Goal: Task Accomplishment & Management: Use online tool/utility

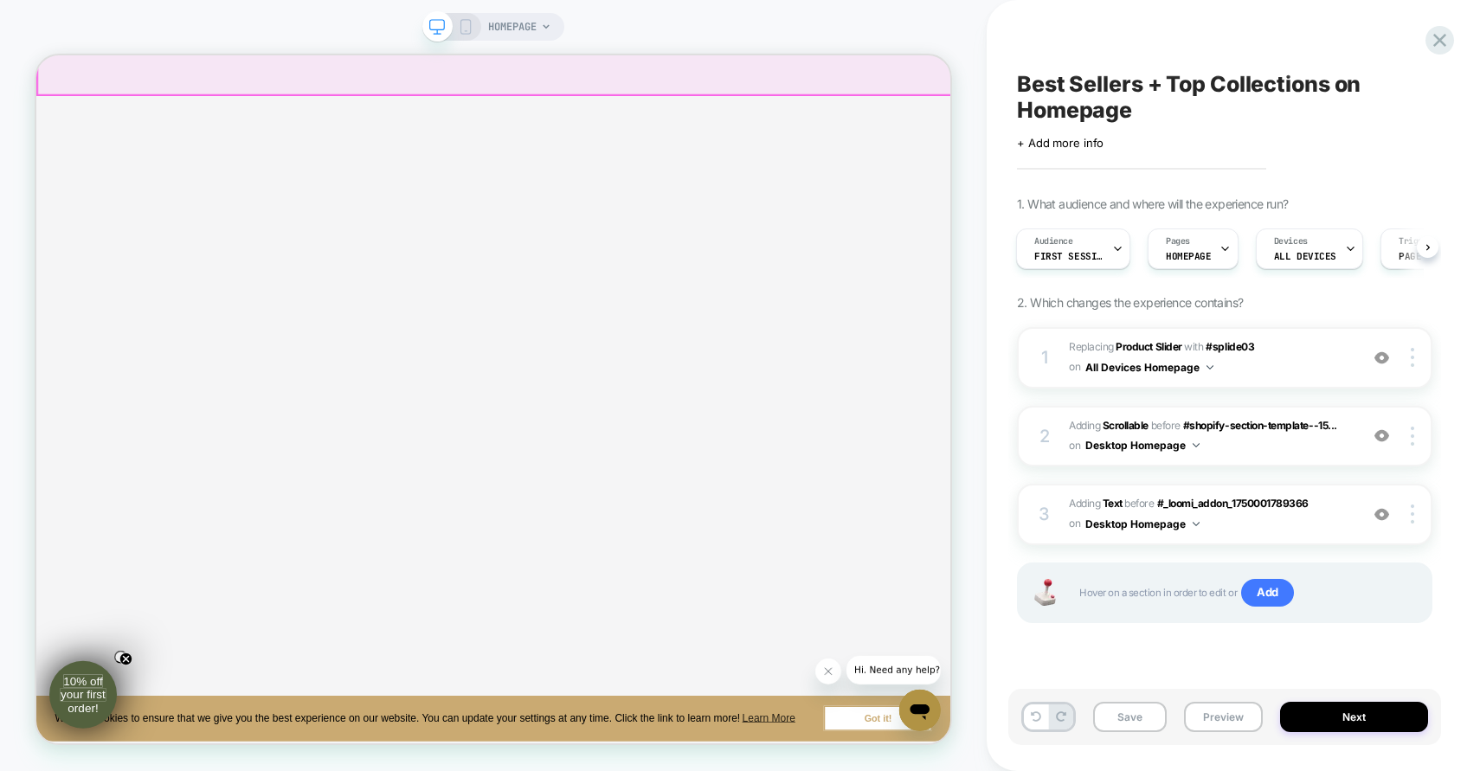
scroll to position [479, 0]
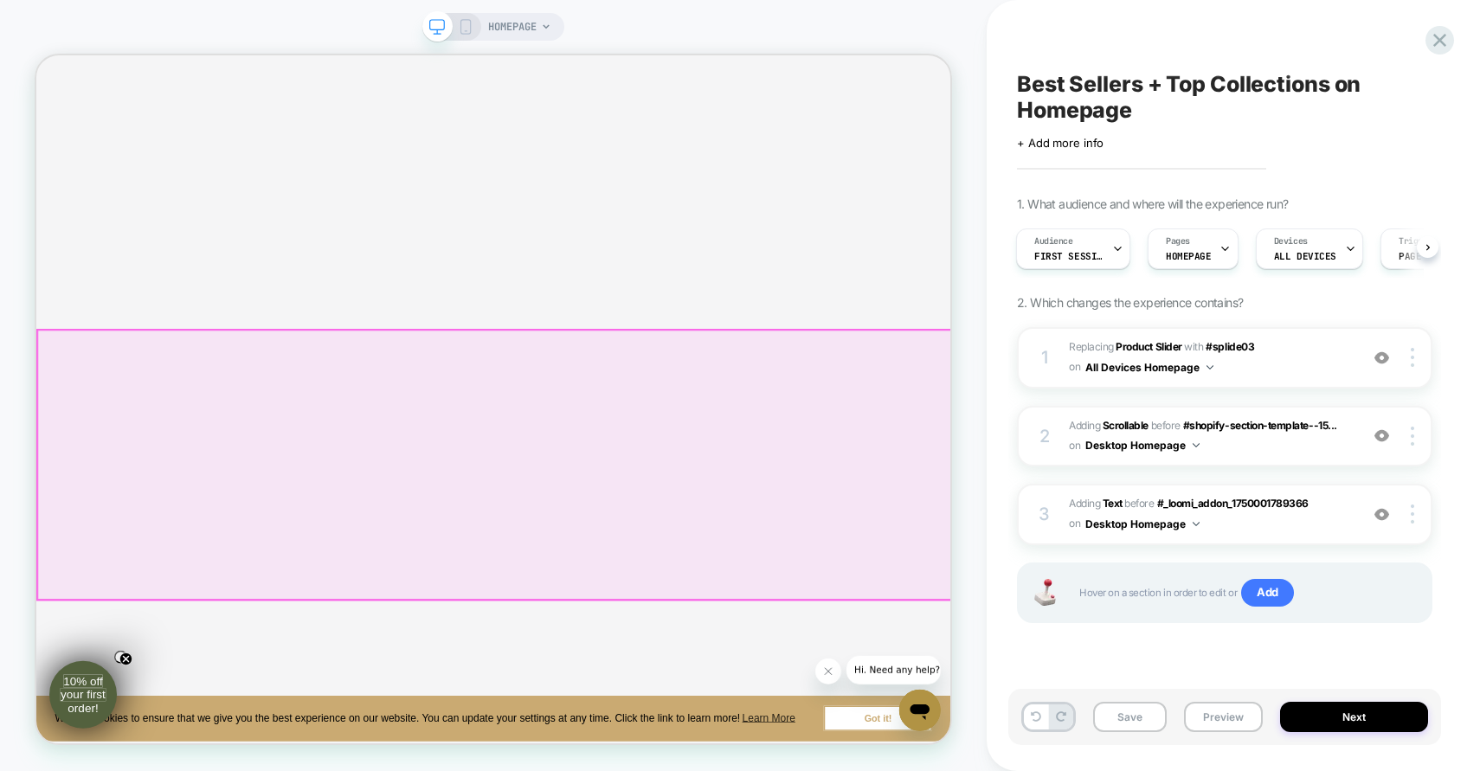
scroll to position [0, 220]
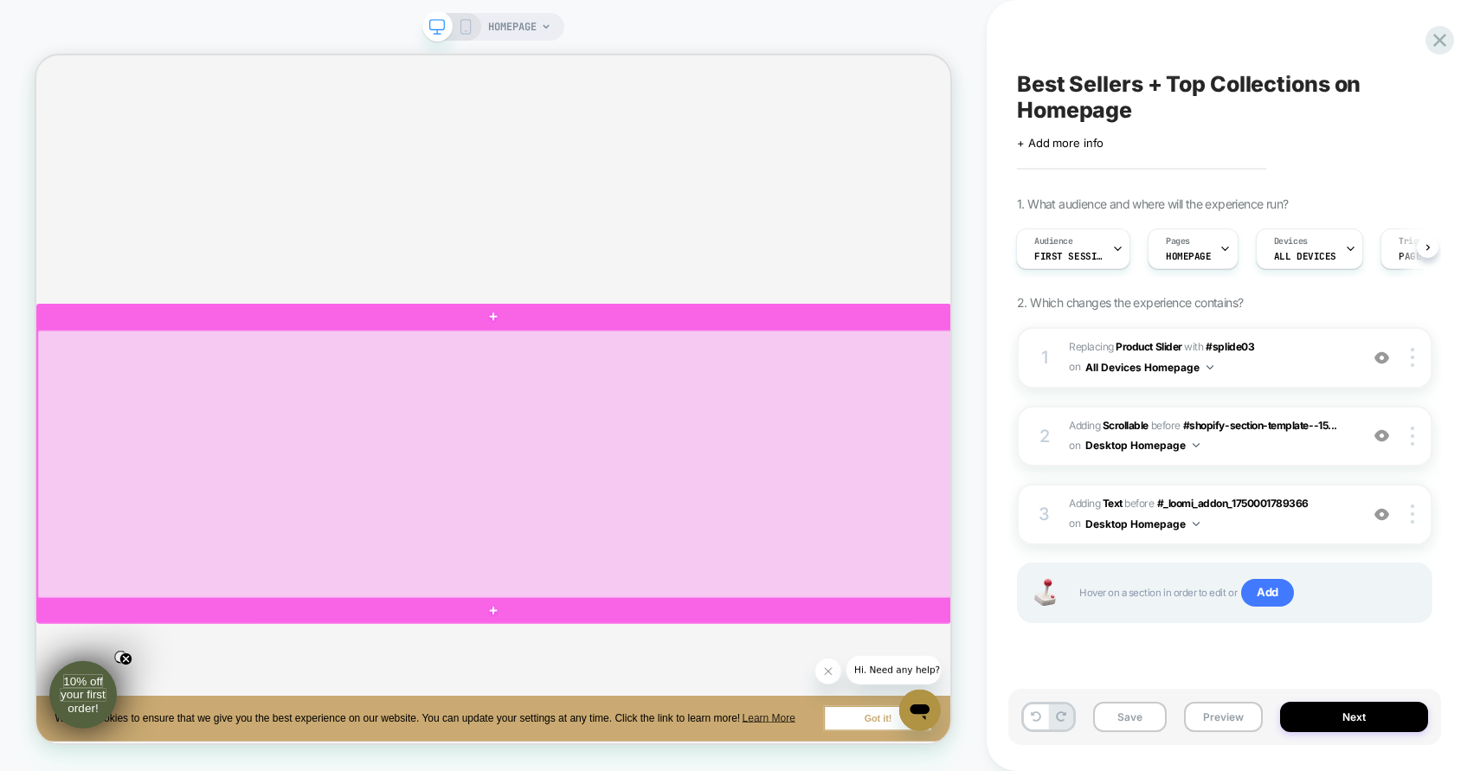
click at [1206, 597] on div at bounding box center [647, 601] width 1219 height 359
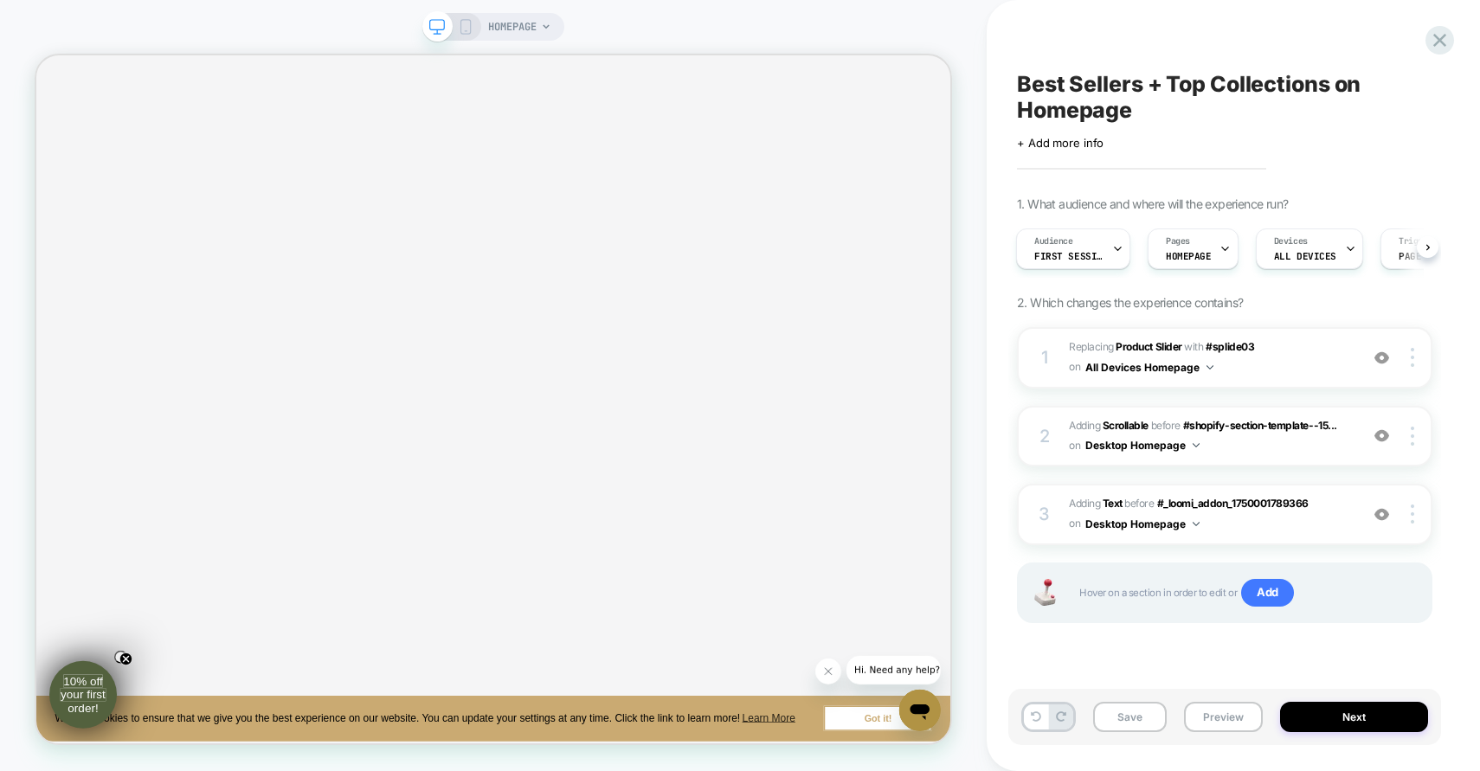
scroll to position [1243, 0]
click at [1268, 360] on span "#_loomi_addon_1750001404806 Replacing Product Slider WITH #splide03 #splide03 o…" at bounding box center [1209, 358] width 281 height 41
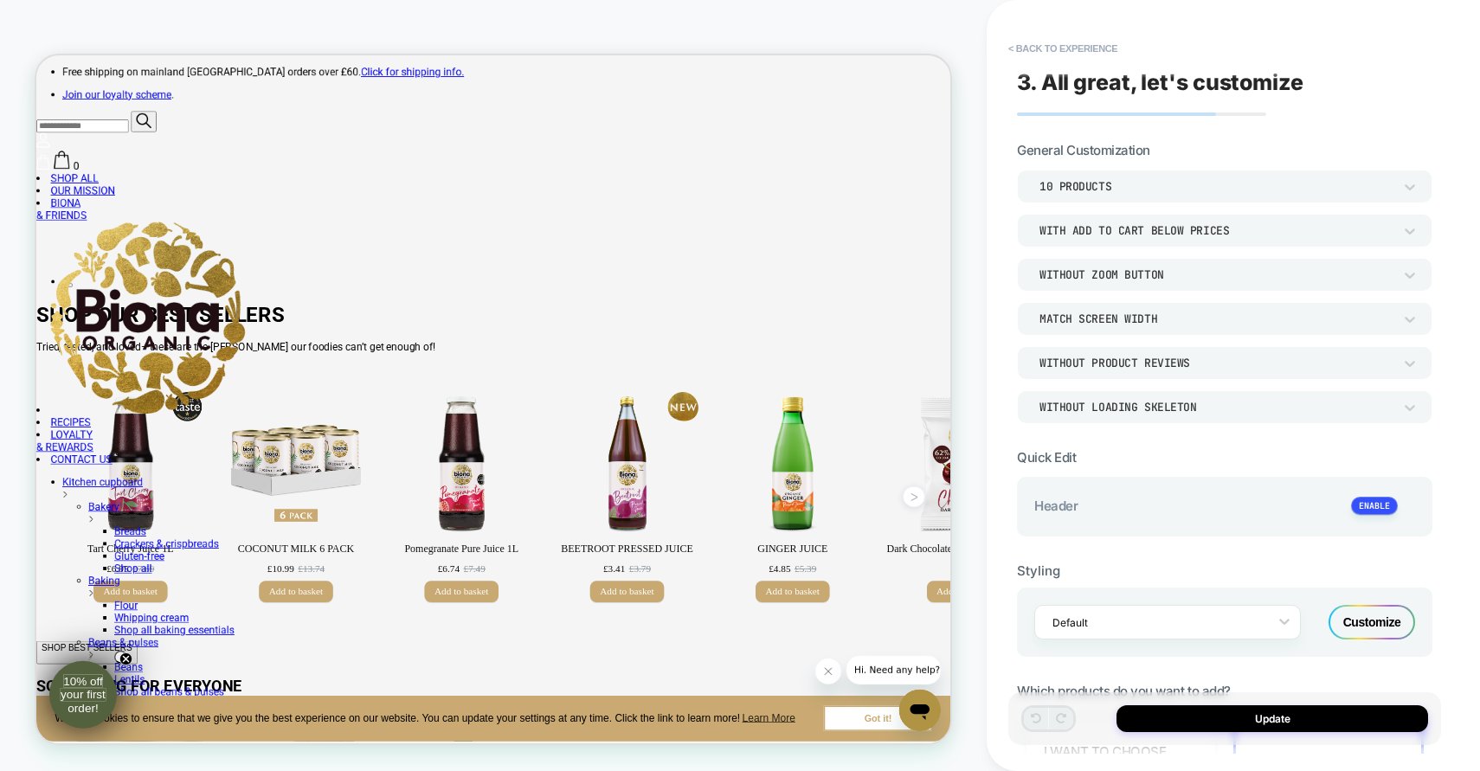
scroll to position [362, 0]
click at [1016, 49] on button "< Back to experience" at bounding box center [1063, 49] width 126 height 28
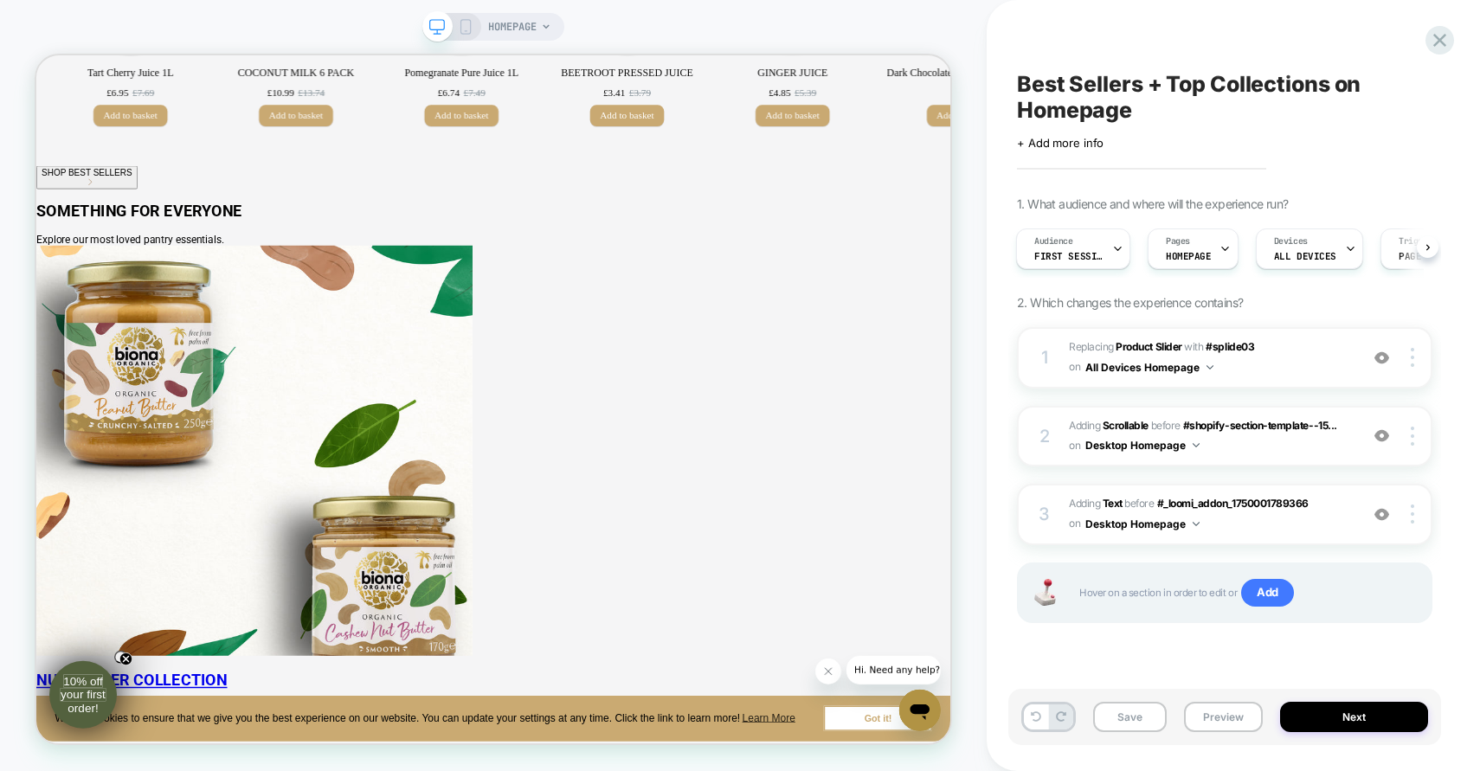
scroll to position [1000, 0]
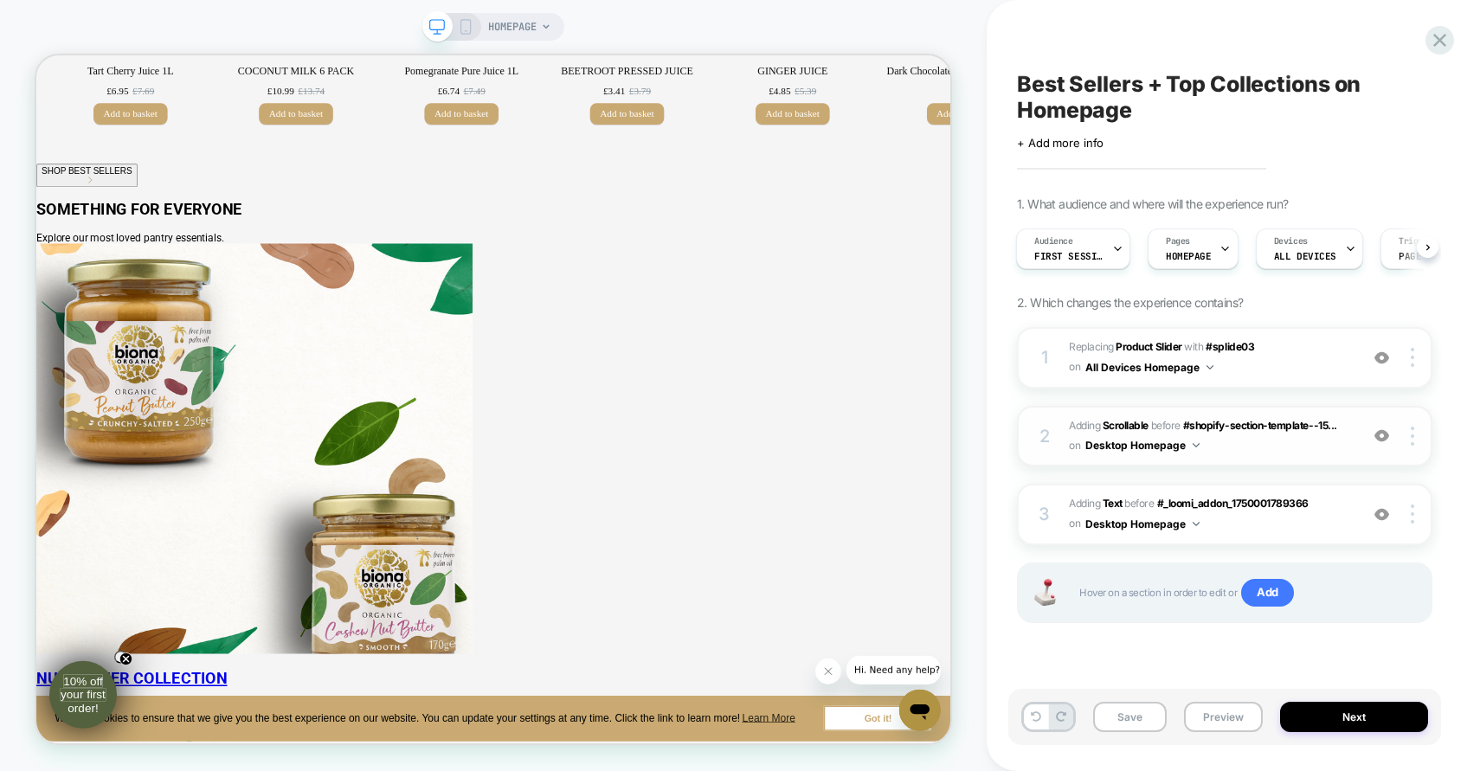
click at [1248, 450] on span "#_loomi_addon_1750001789366 Adding Scrollable BEFORE #shopify-section-template-…" at bounding box center [1209, 436] width 281 height 41
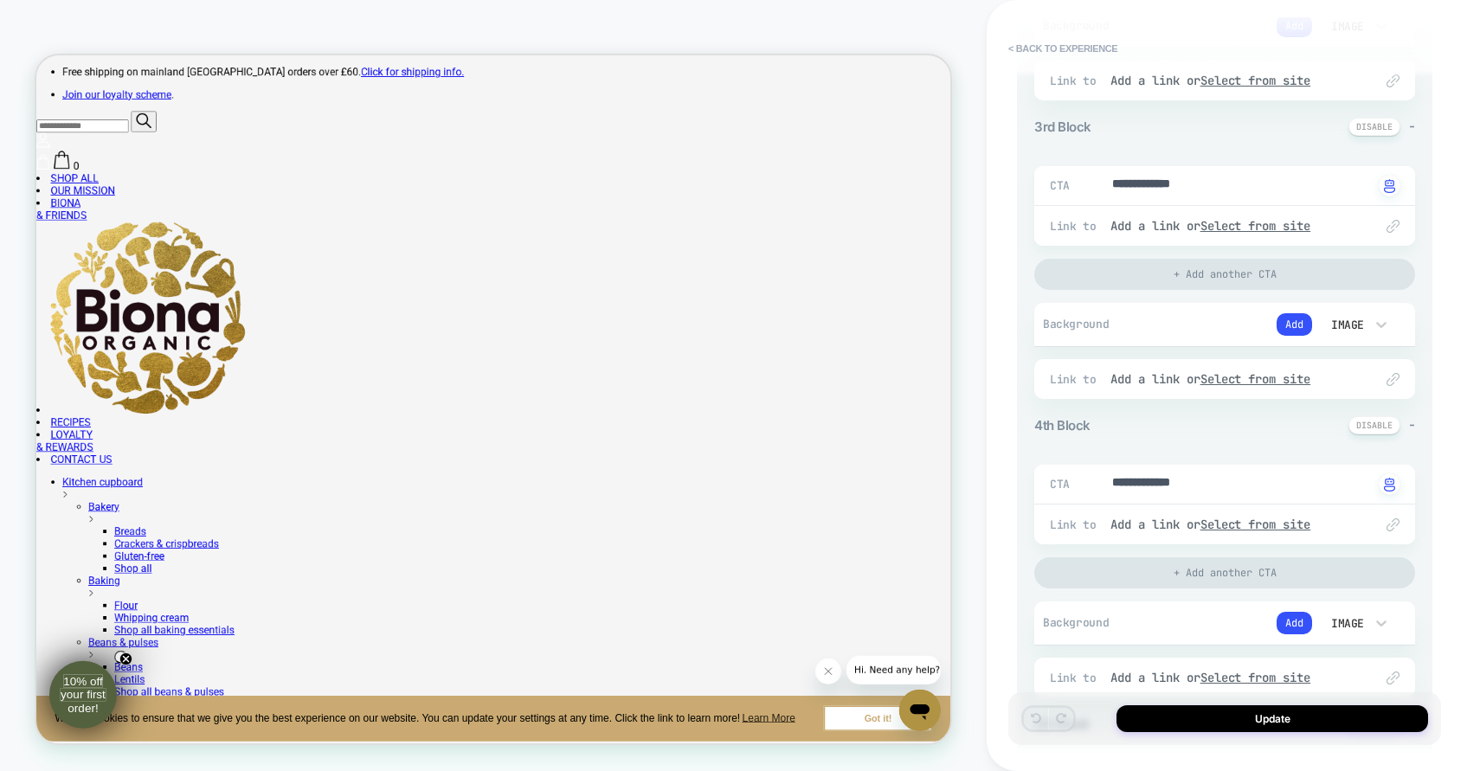
scroll to position [0, 0]
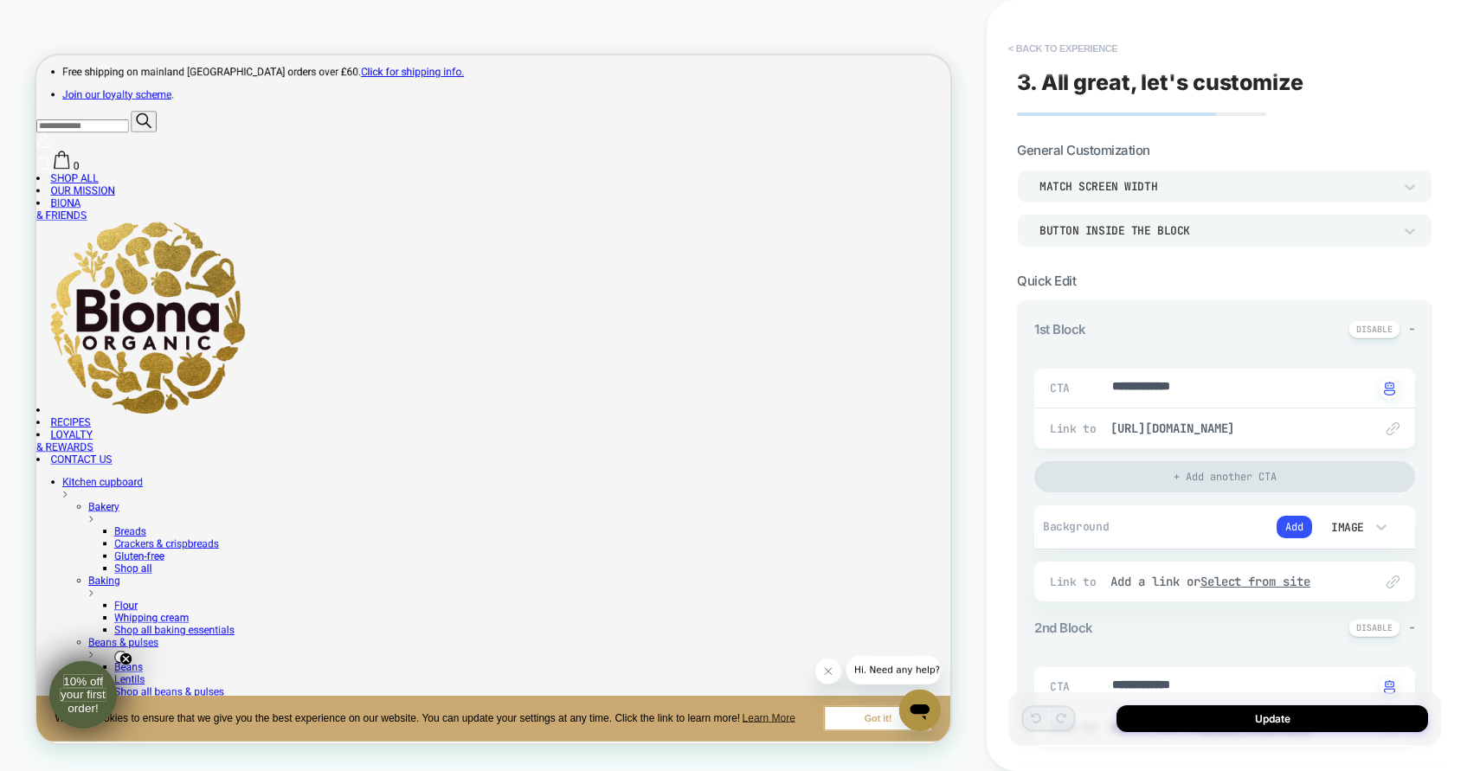
click at [1020, 48] on button "< Back to experience" at bounding box center [1063, 49] width 126 height 28
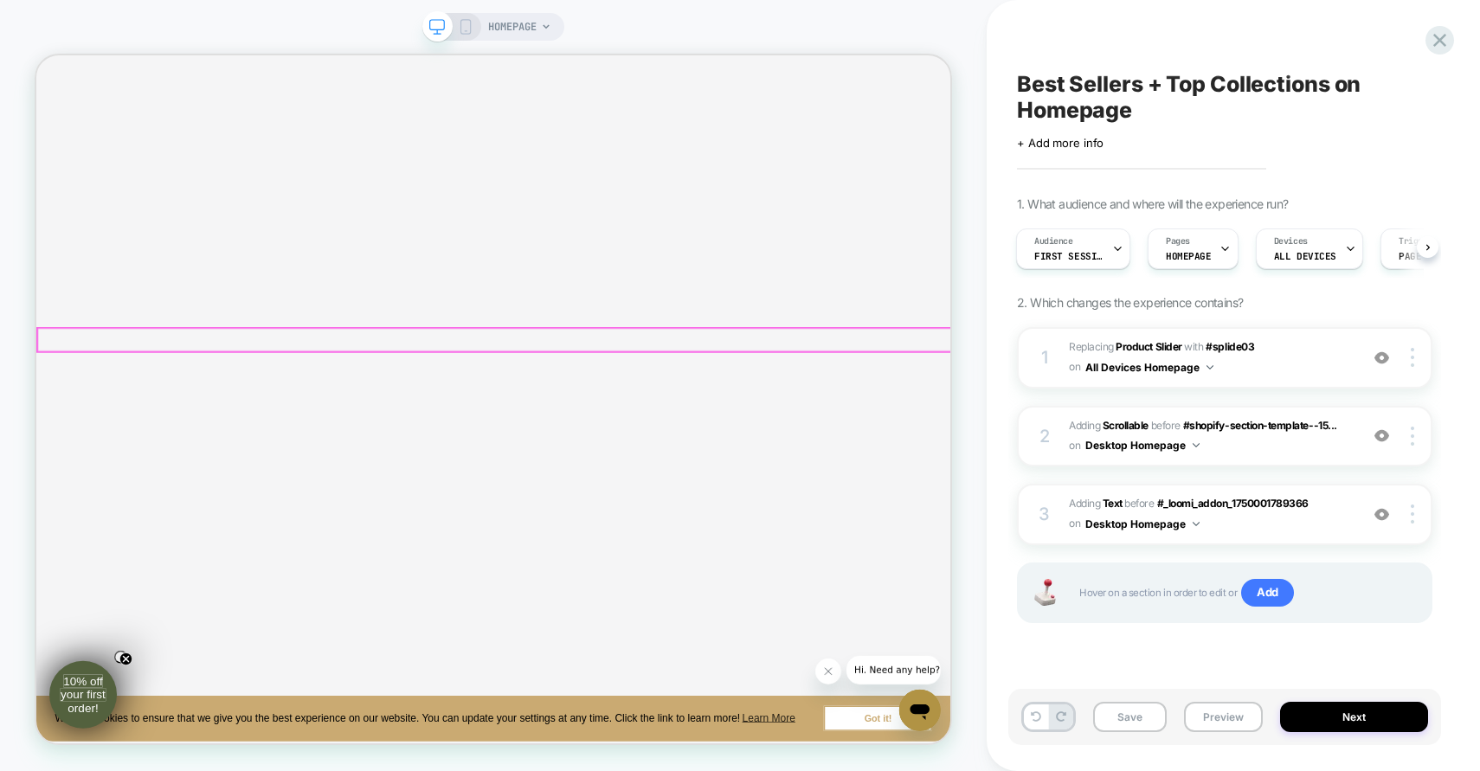
scroll to position [1087, 0]
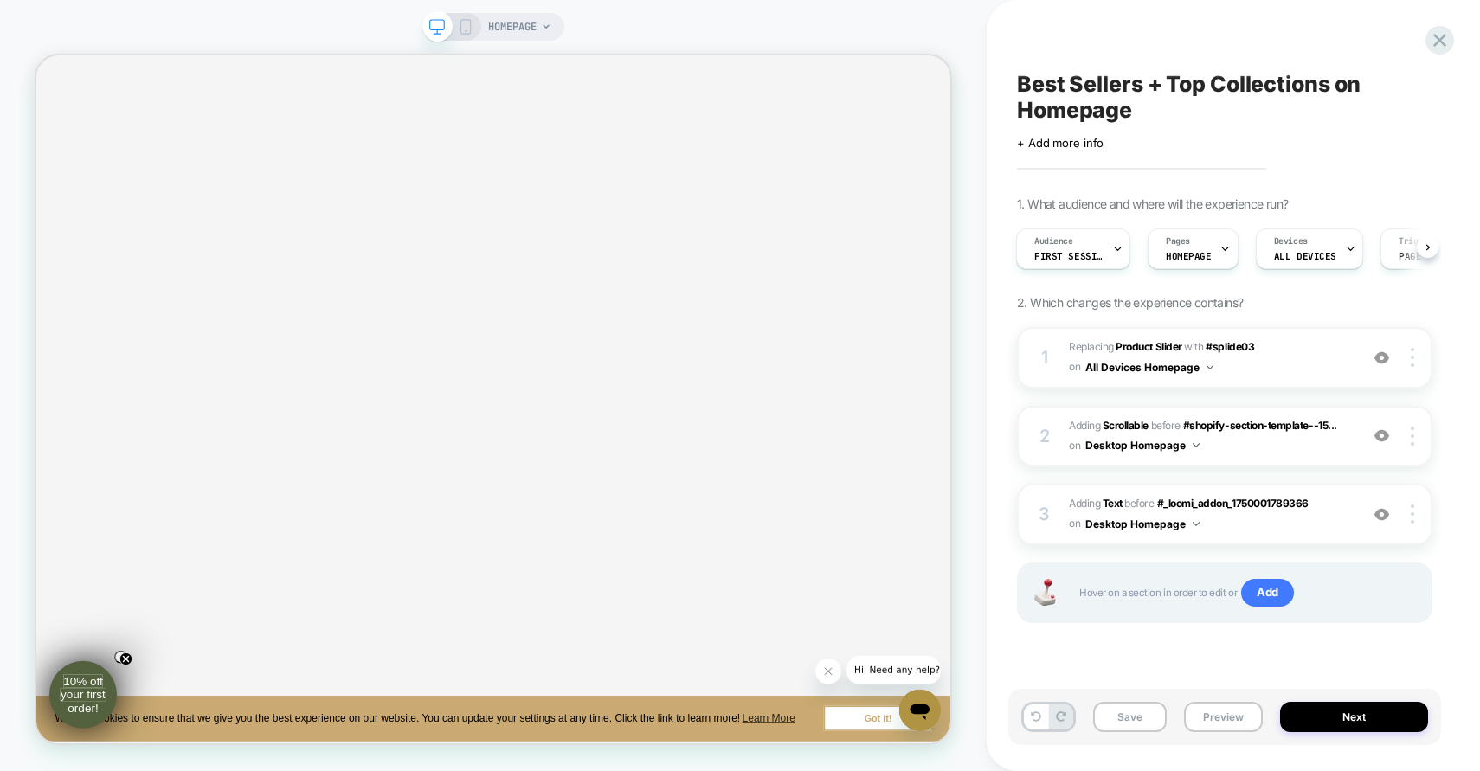
click at [464, 31] on icon at bounding box center [466, 27] width 16 height 16
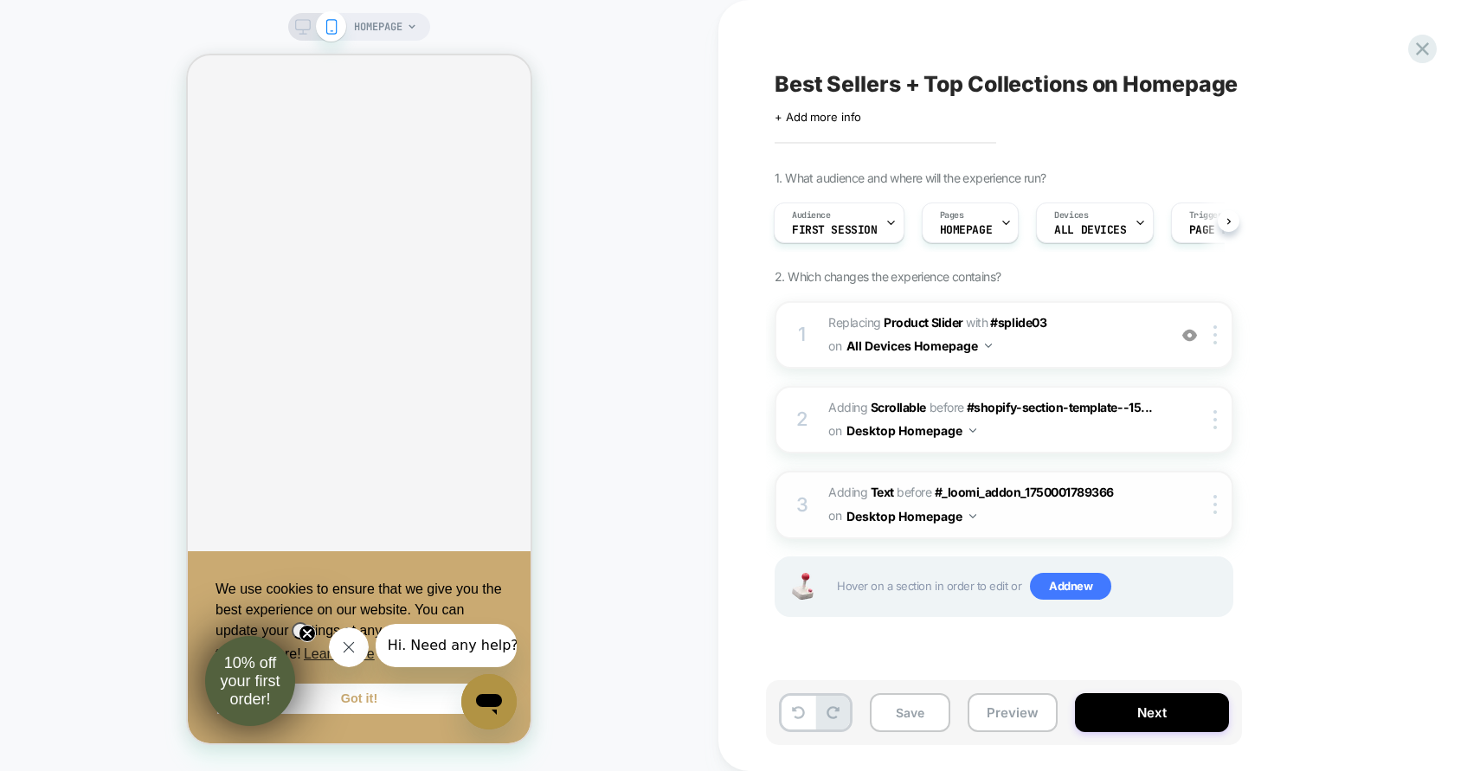
click at [1007, 519] on span "#_loomi_addon_1750001835758 Adding Text BEFORE #_loomi_addon_1750001789366 #_lo…" at bounding box center [993, 504] width 330 height 47
click at [302, 23] on icon at bounding box center [303, 27] width 16 height 16
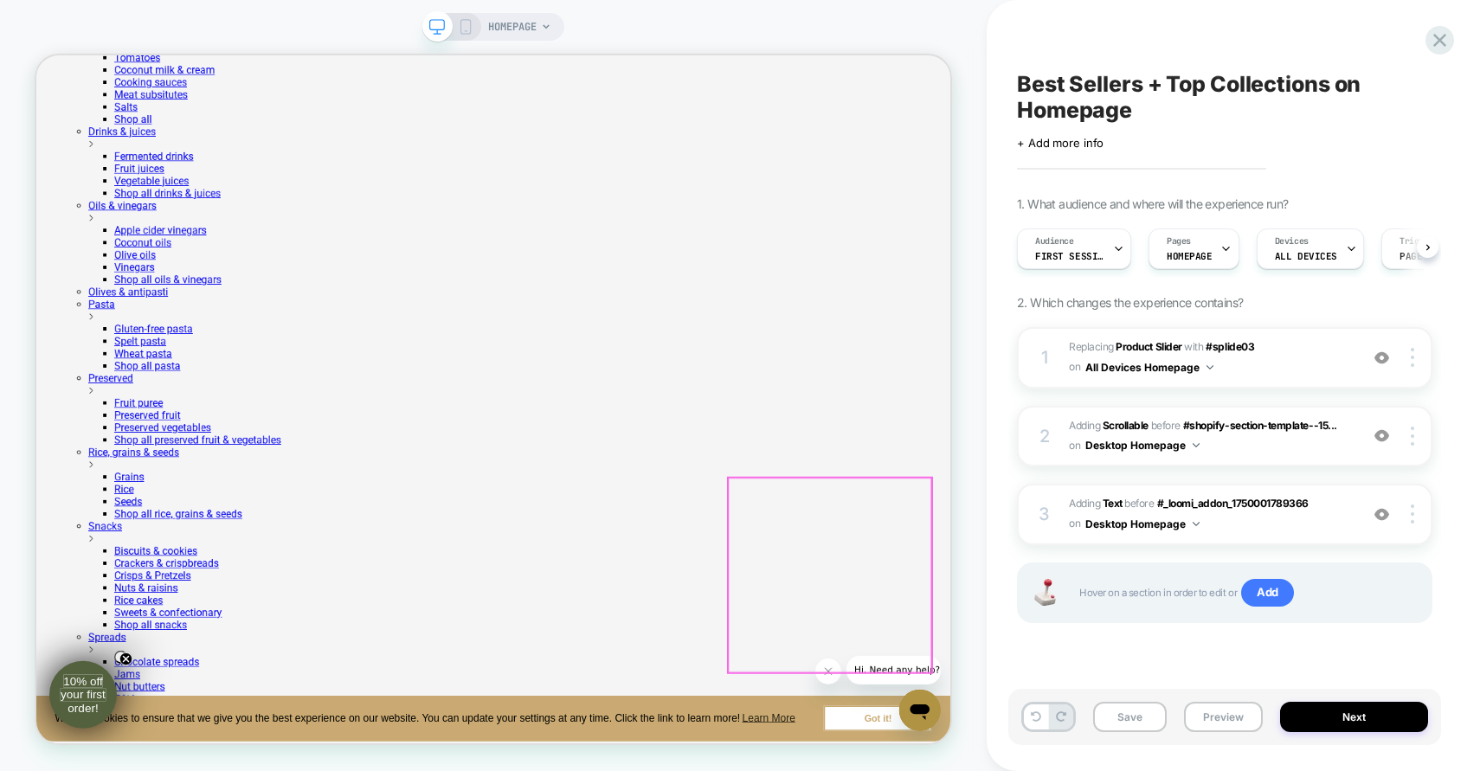
scroll to position [0, 1]
click at [1066, 368] on div "1 #_loomi_addon_1750001404806 Replacing Product Slider WITH #splide03 #splide03…" at bounding box center [1224, 357] width 415 height 61
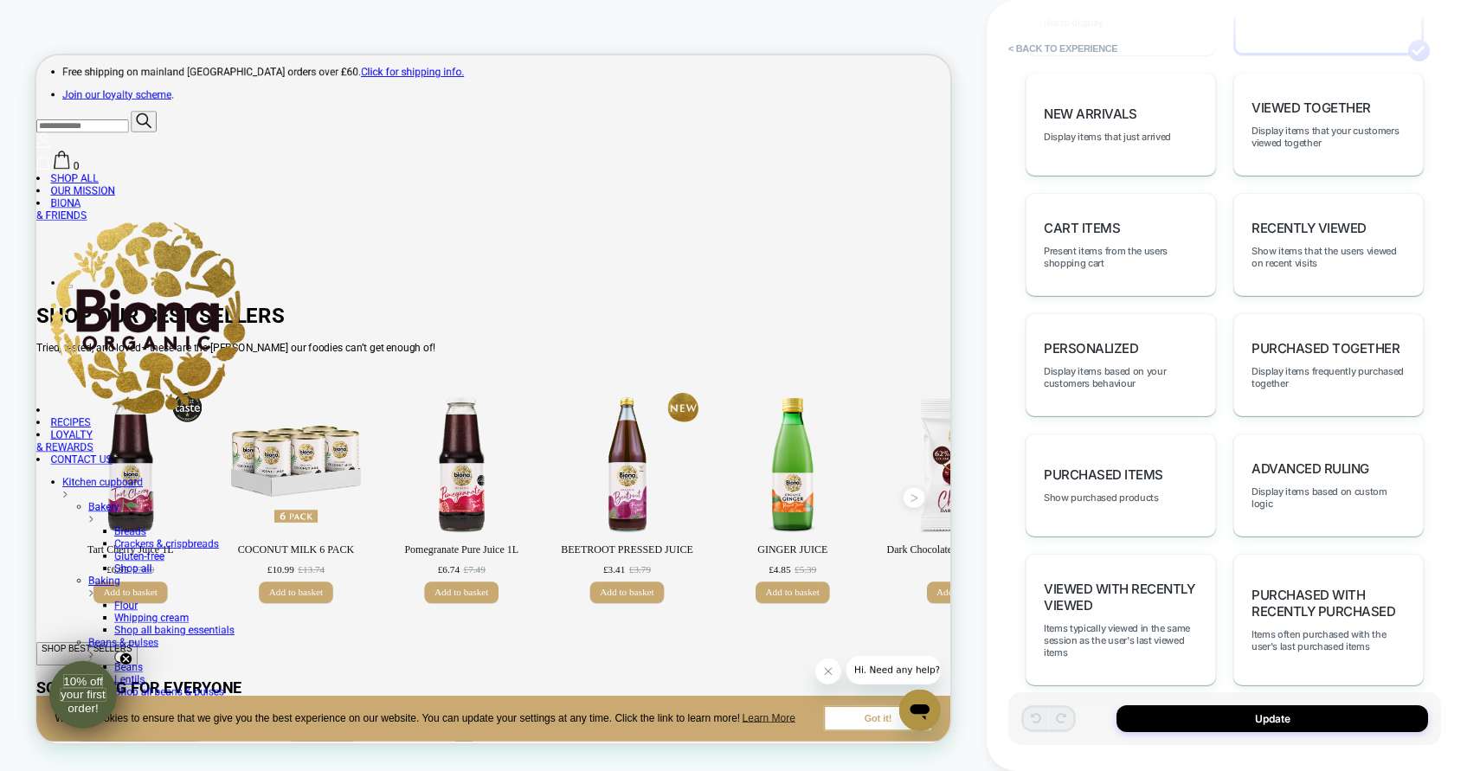
scroll to position [0, 0]
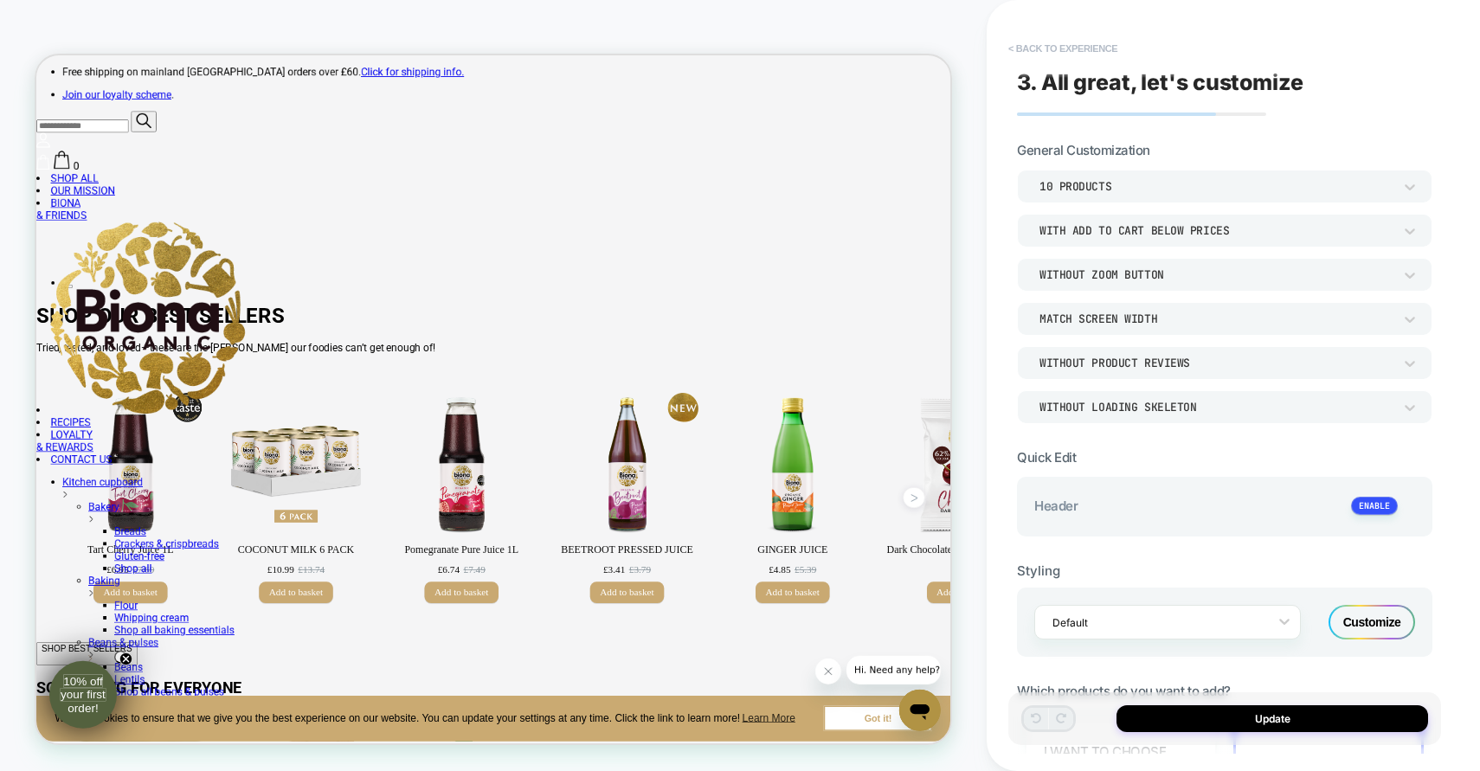
click at [1026, 54] on button "< Back to experience" at bounding box center [1063, 49] width 126 height 28
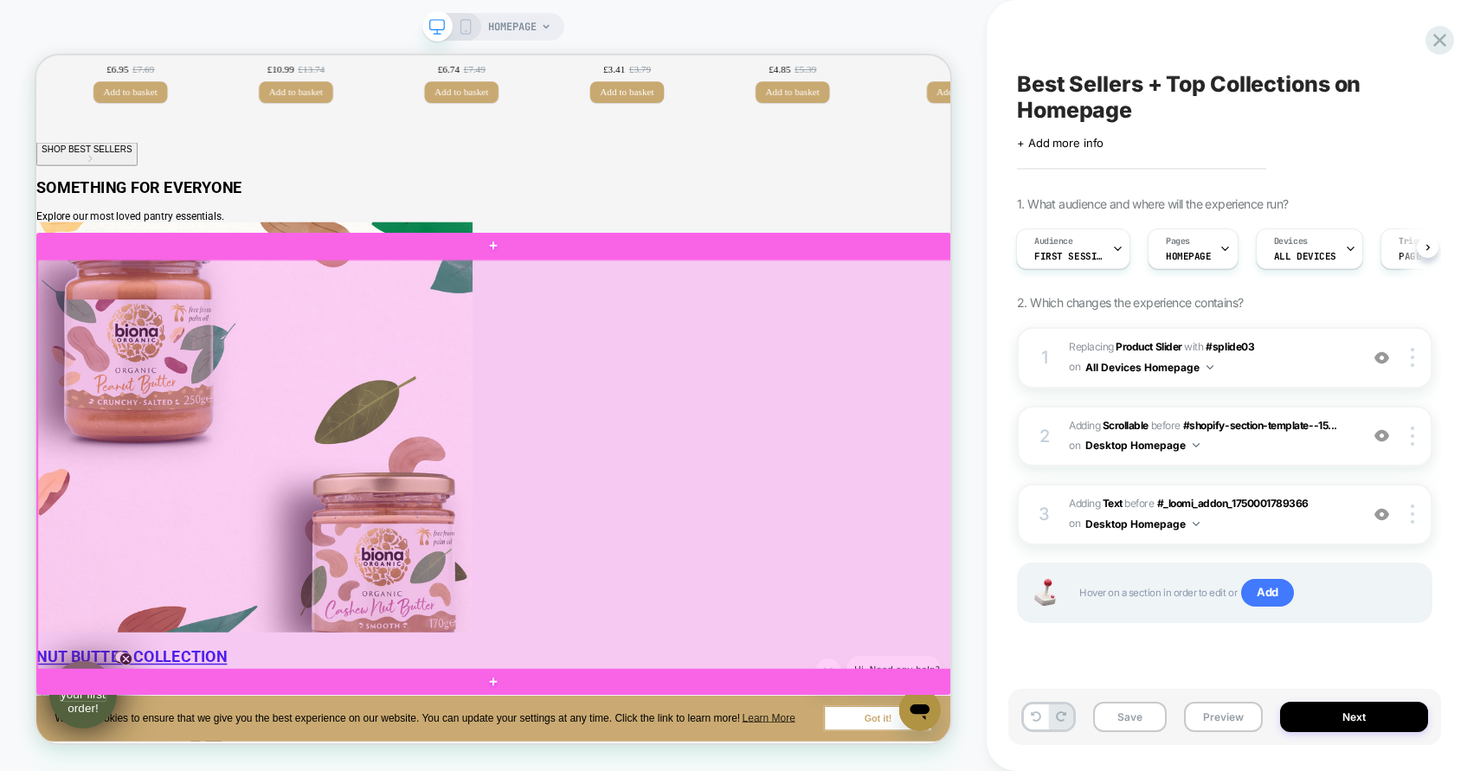
scroll to position [1053, 0]
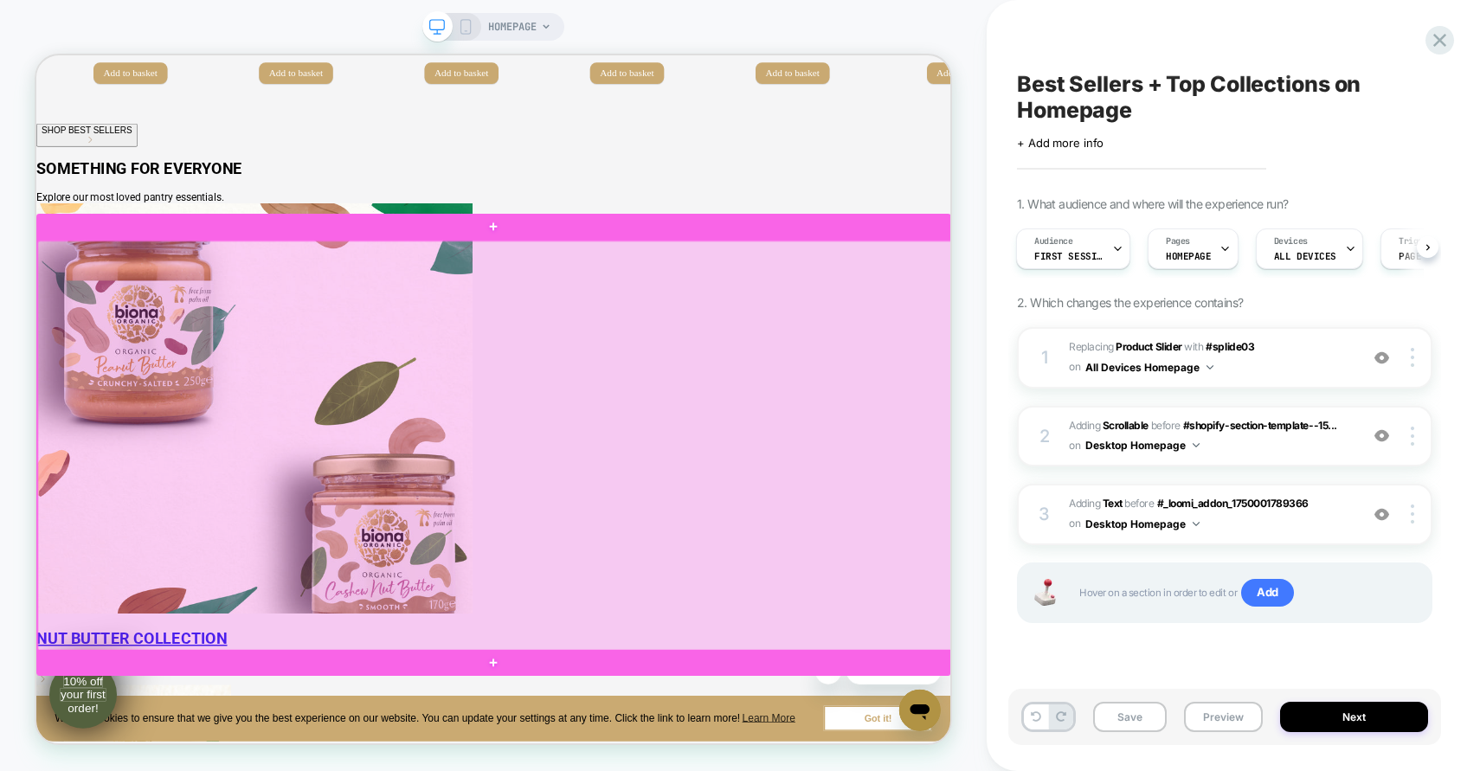
click at [441, 468] on div at bounding box center [647, 576] width 1219 height 547
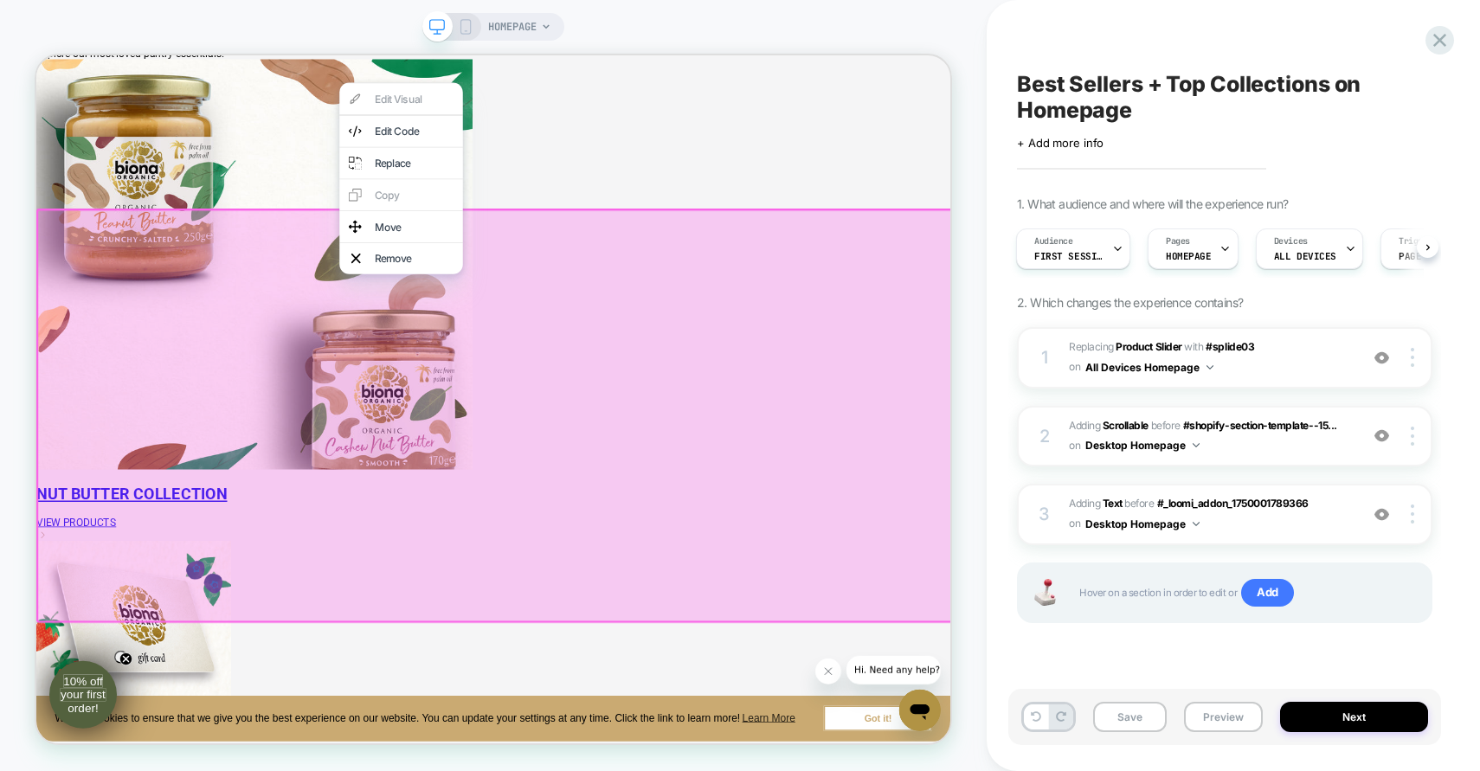
scroll to position [1547, 0]
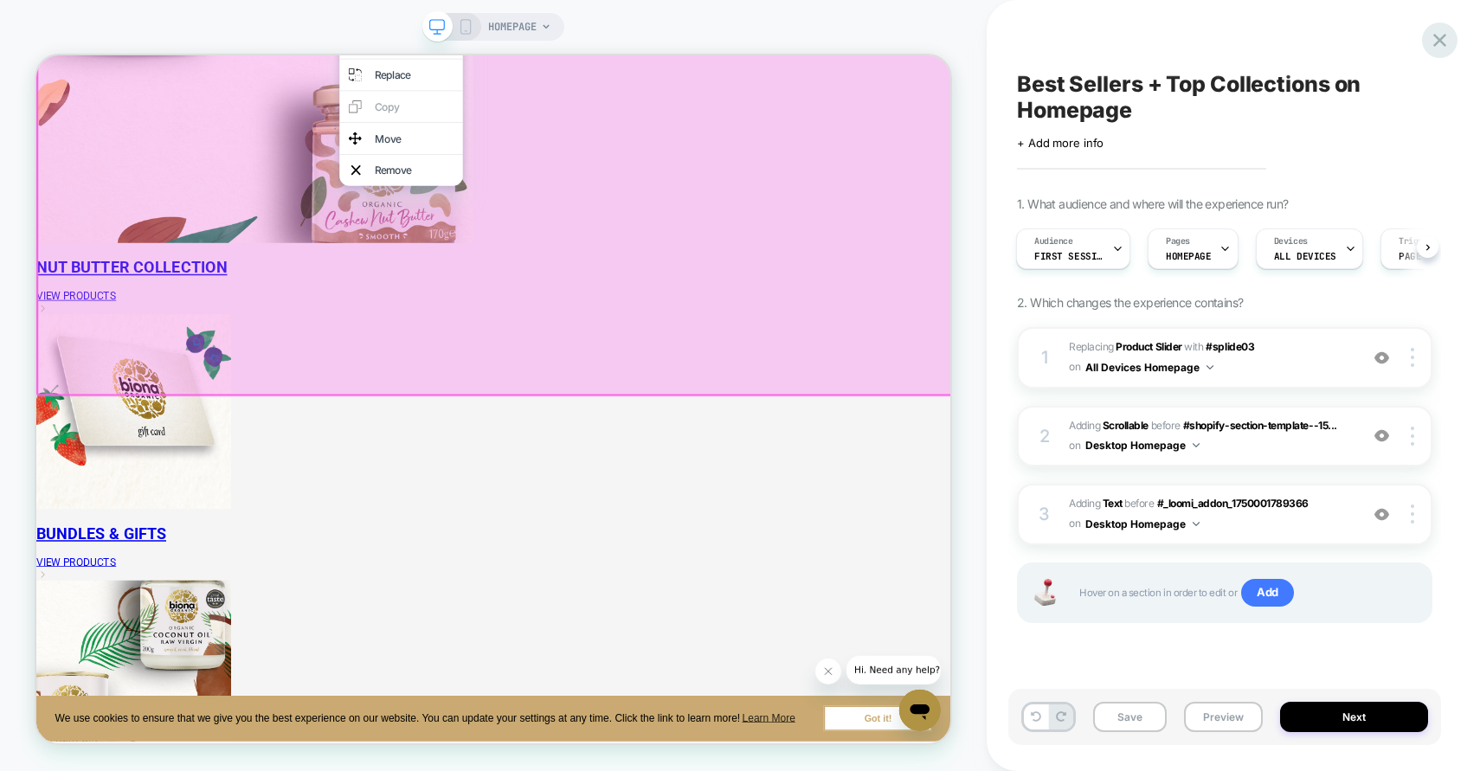
click at [1447, 33] on icon at bounding box center [1439, 40] width 23 height 23
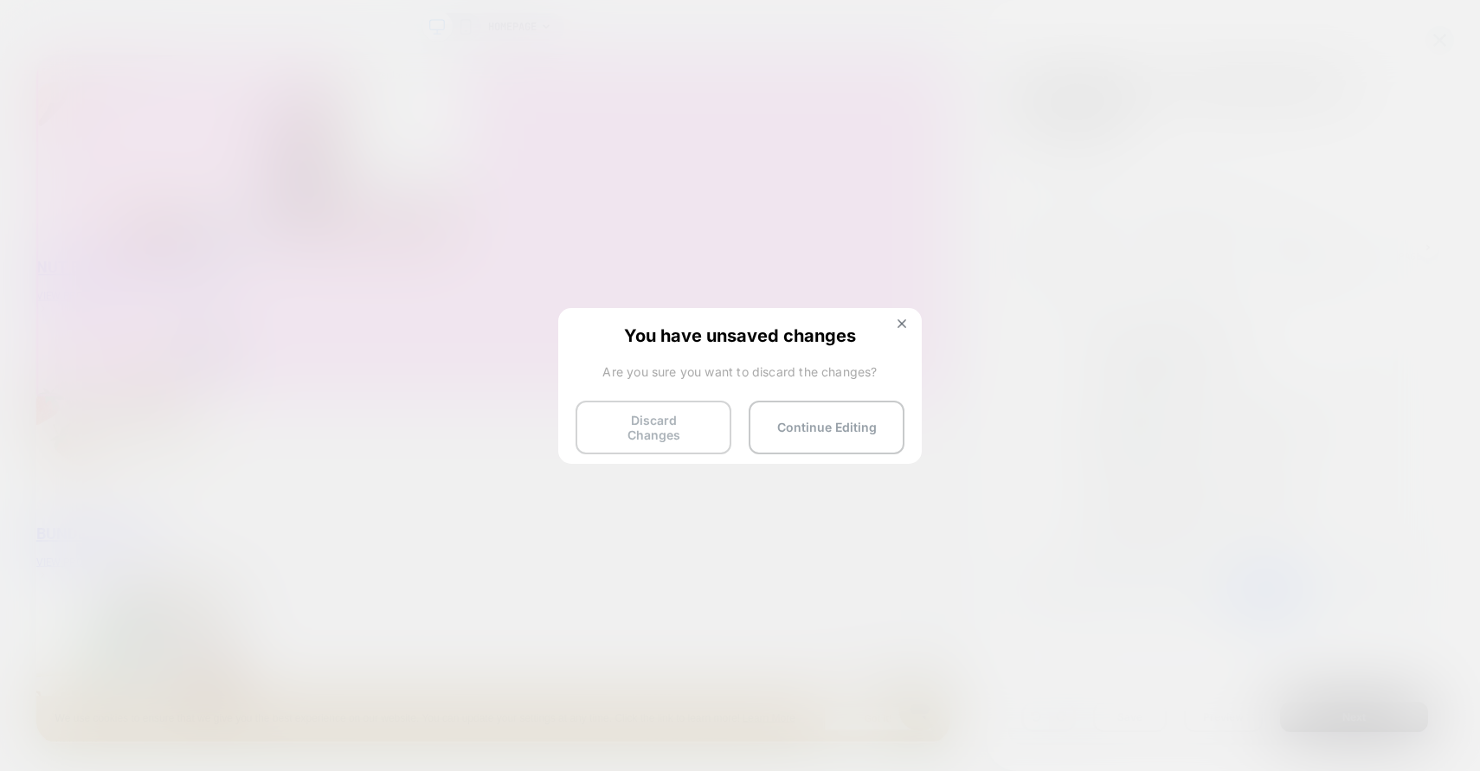
click at [653, 404] on button "Discard Changes" at bounding box center [654, 428] width 156 height 54
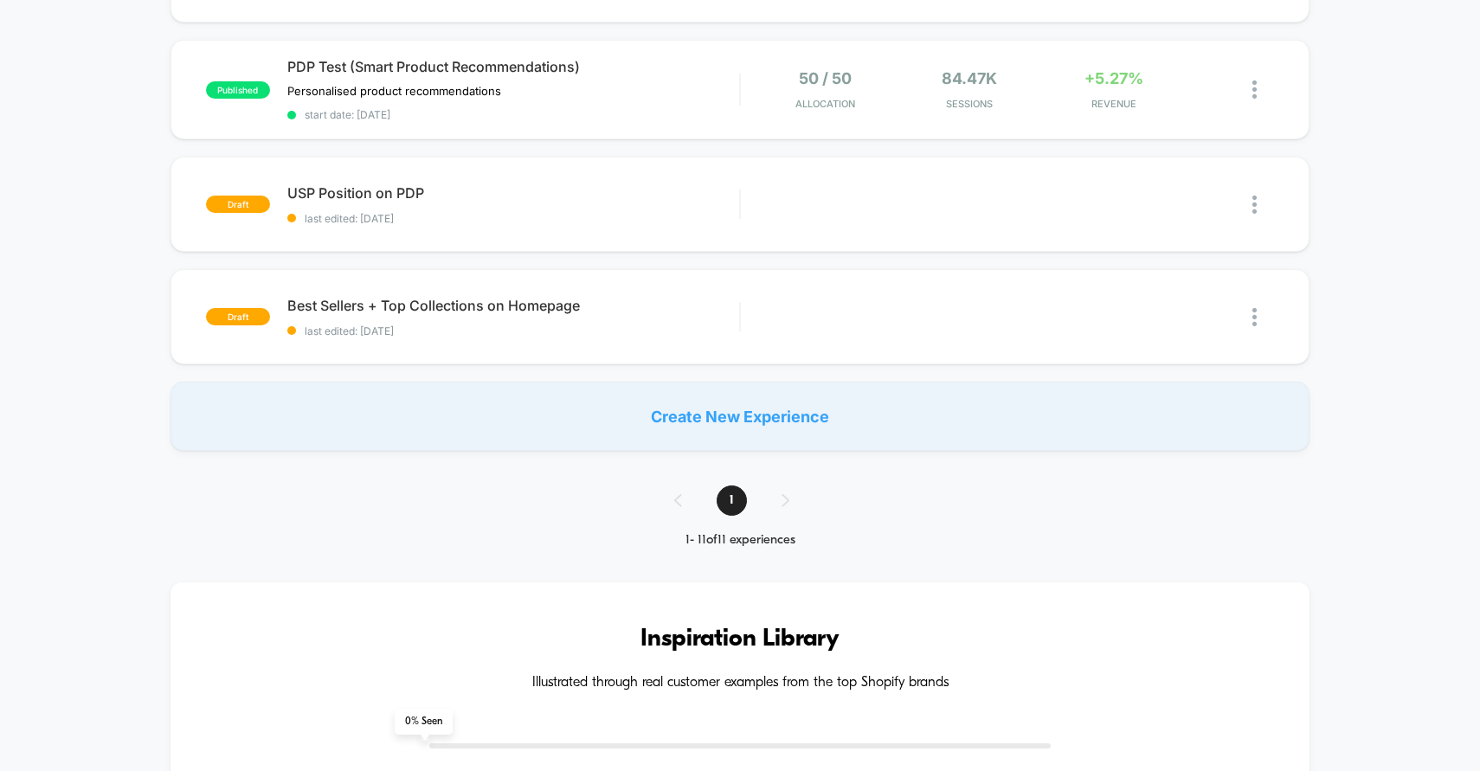
scroll to position [992, 0]
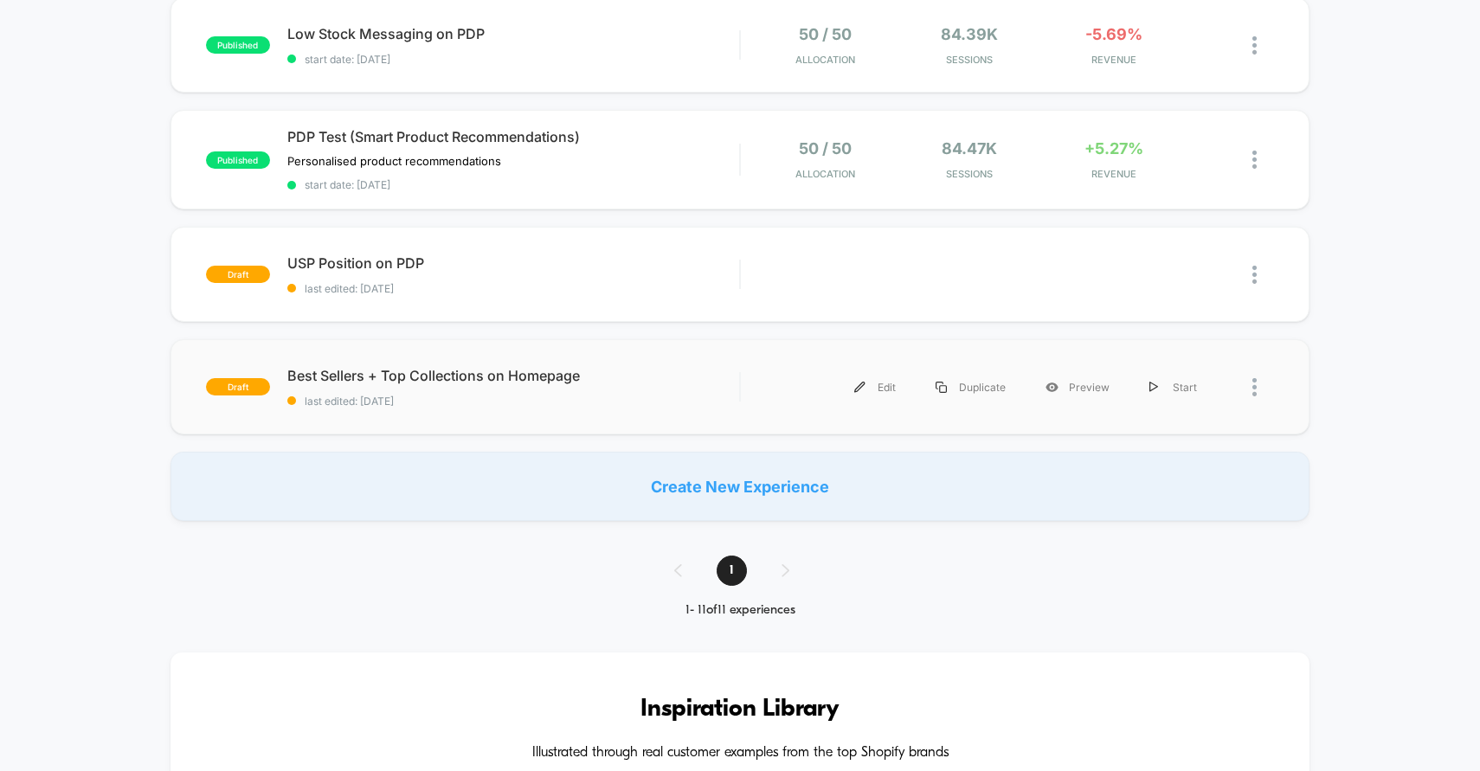
click at [480, 408] on div "draft Best Sellers + Top Collections on Homepage last edited: [DATE] Edit Dupli…" at bounding box center [740, 386] width 1140 height 95
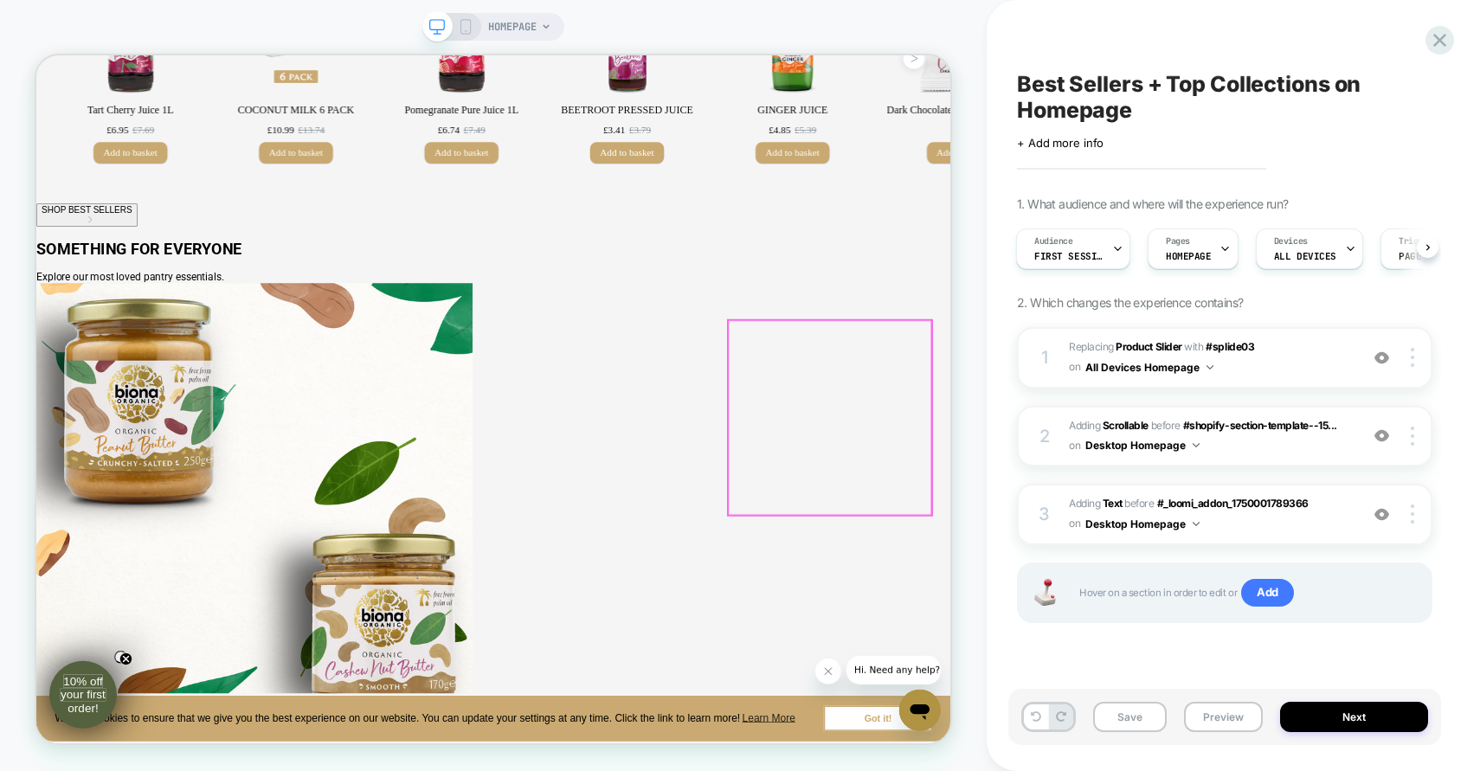
scroll to position [1071, 0]
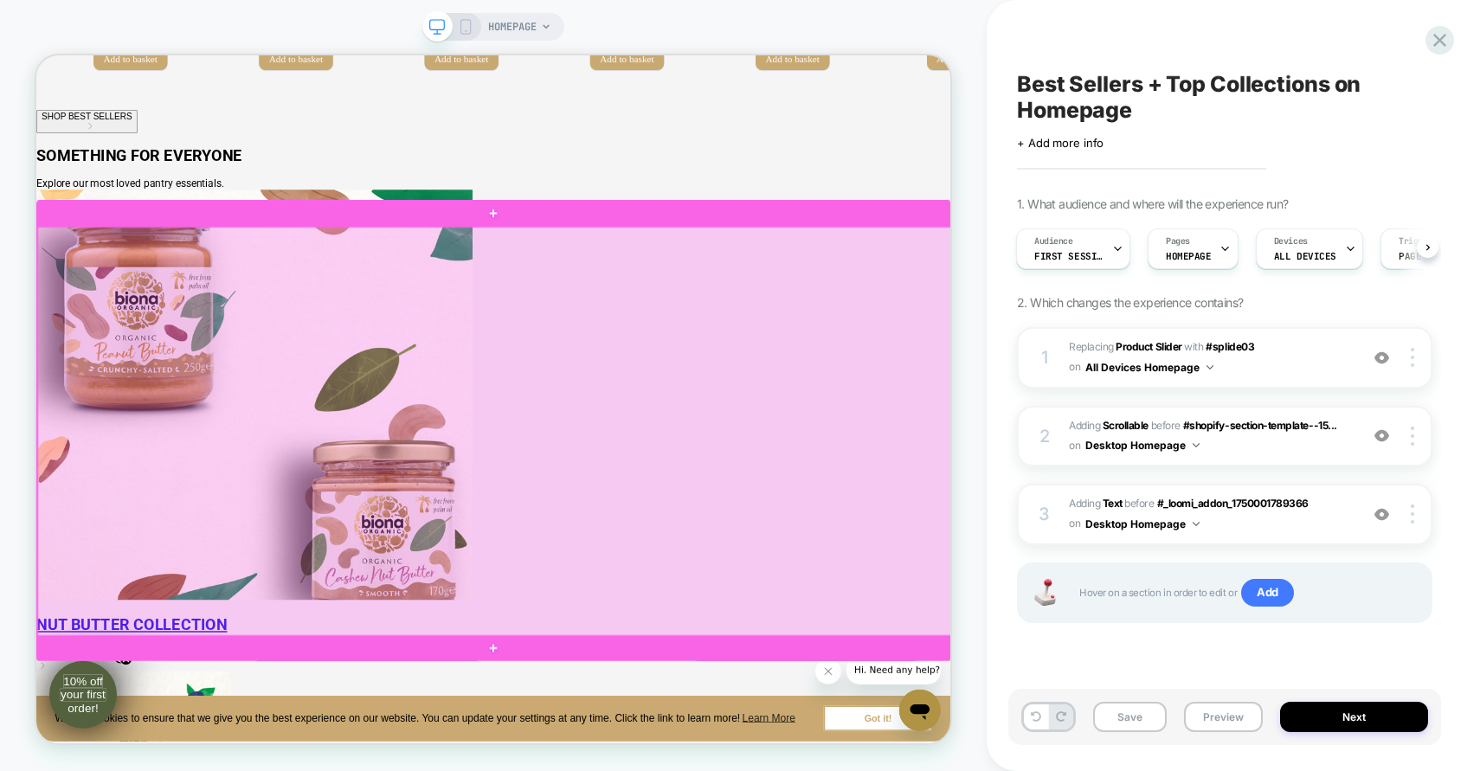
click at [1236, 531] on div at bounding box center [647, 558] width 1219 height 547
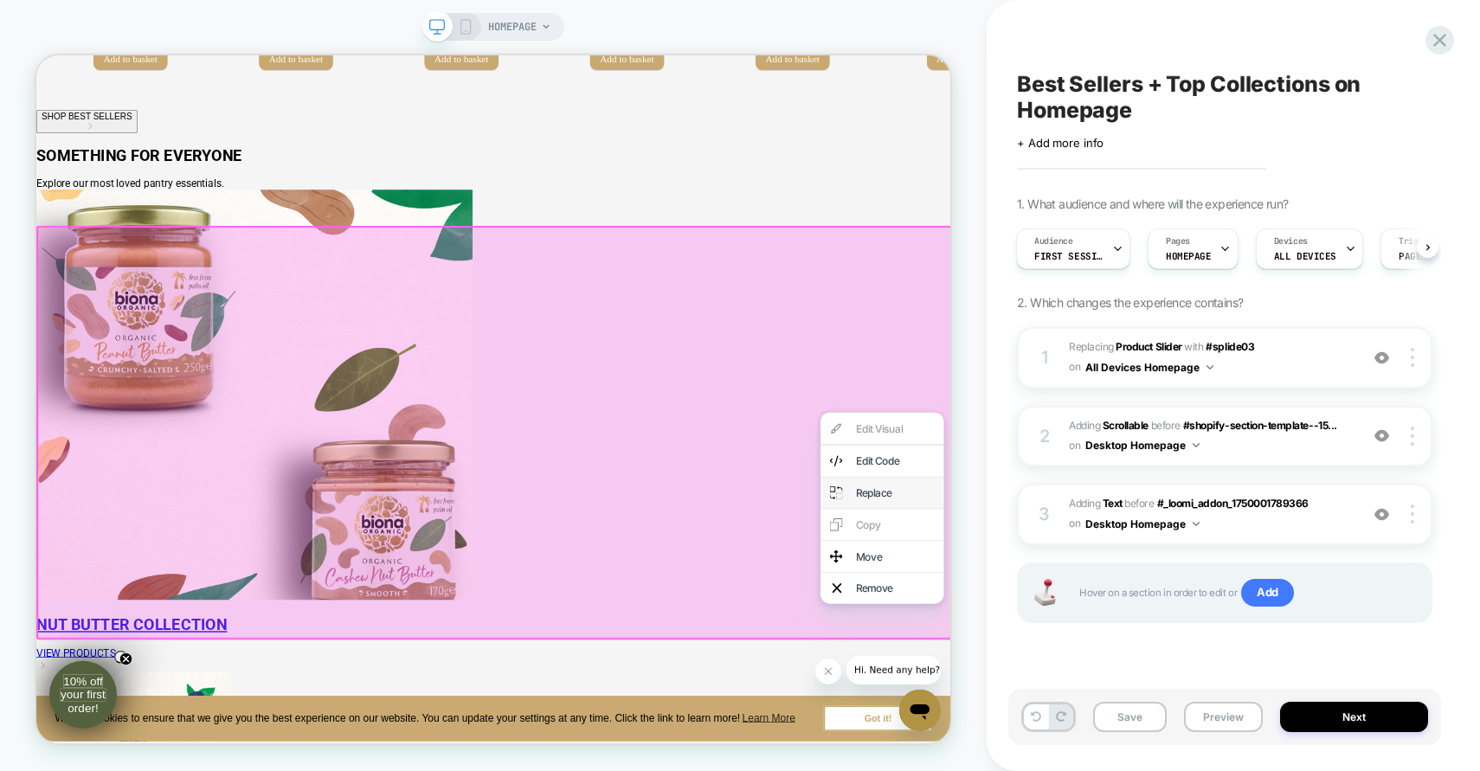
click at [1193, 658] on div "Replace" at bounding box center [1164, 639] width 164 height 42
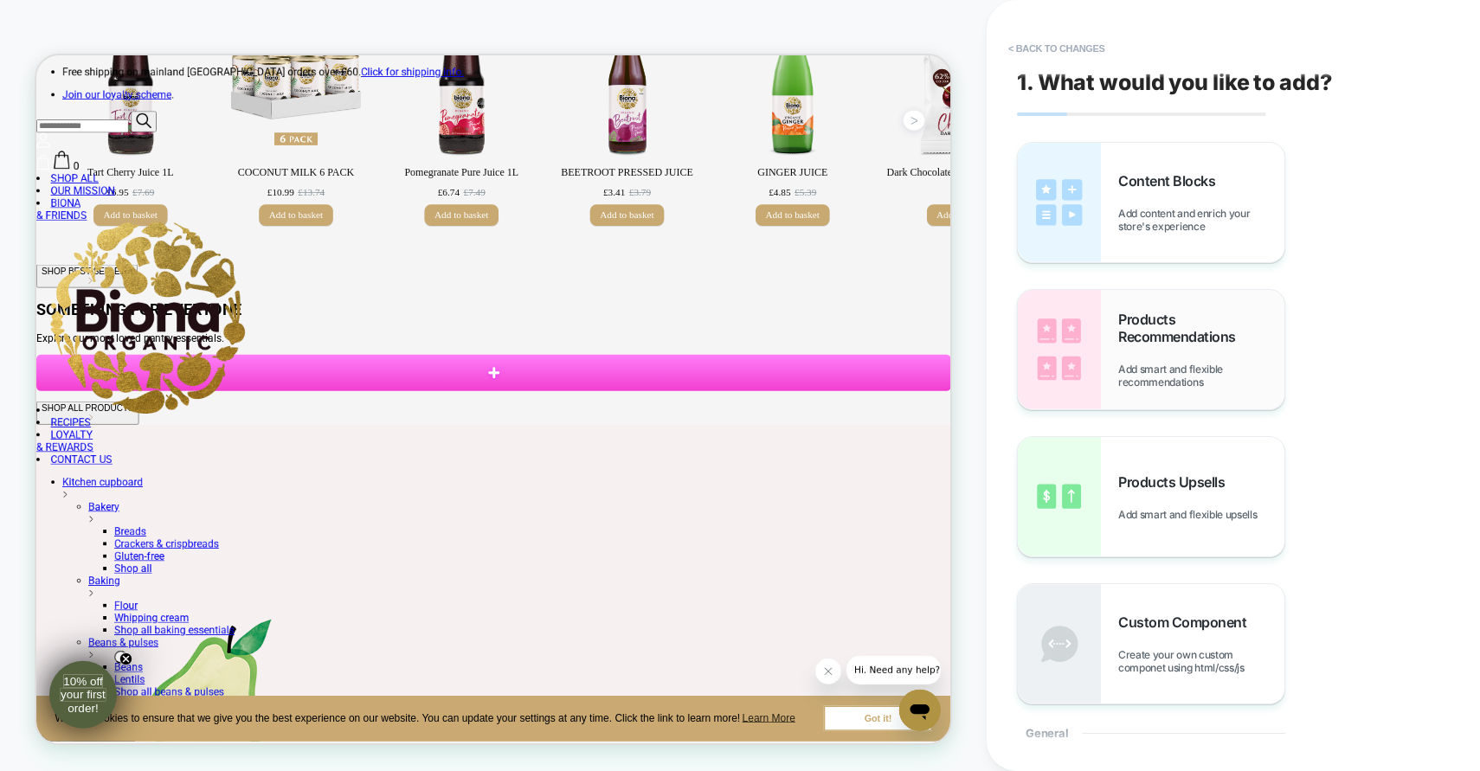
scroll to position [855, 0]
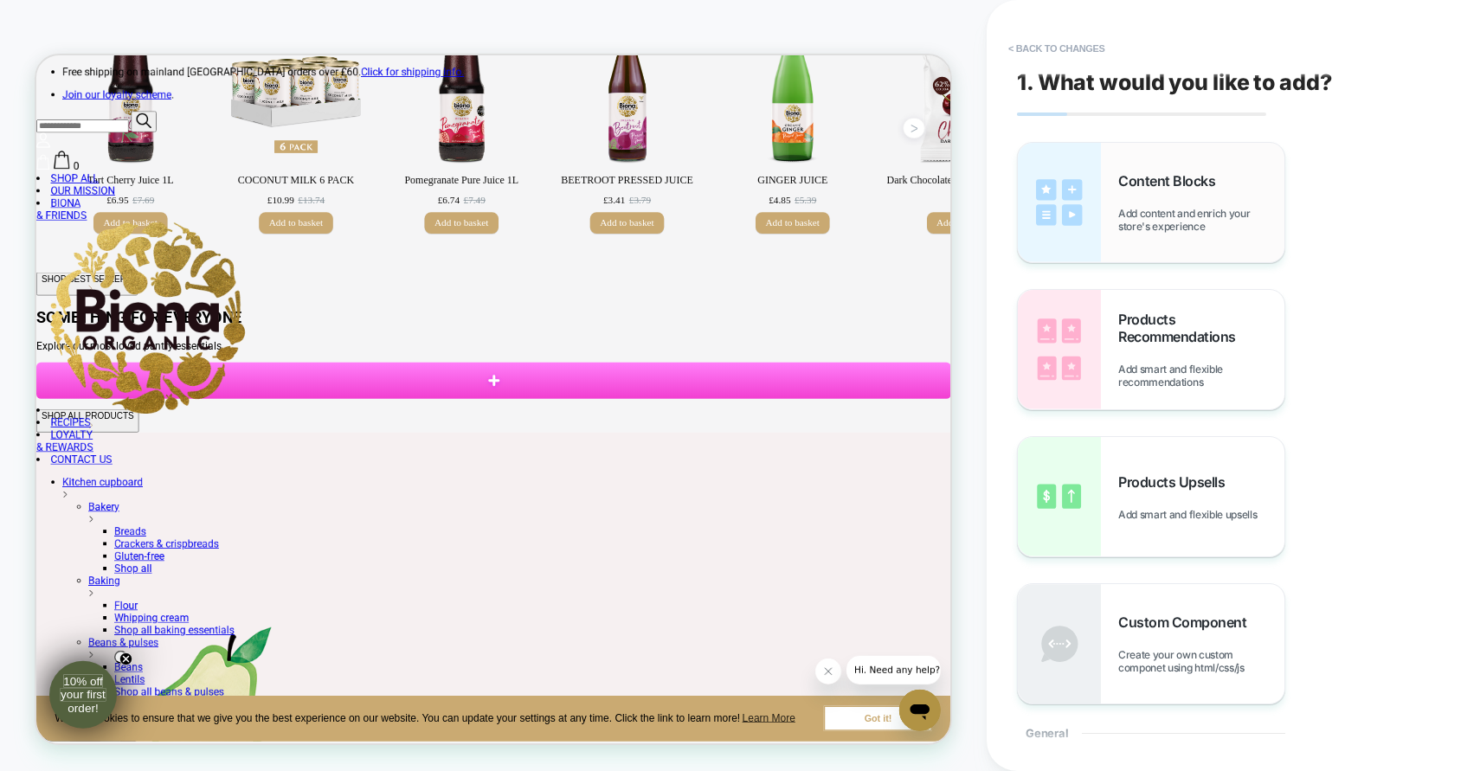
click at [1181, 223] on span "Add content and enrich your store's experience" at bounding box center [1201, 220] width 166 height 26
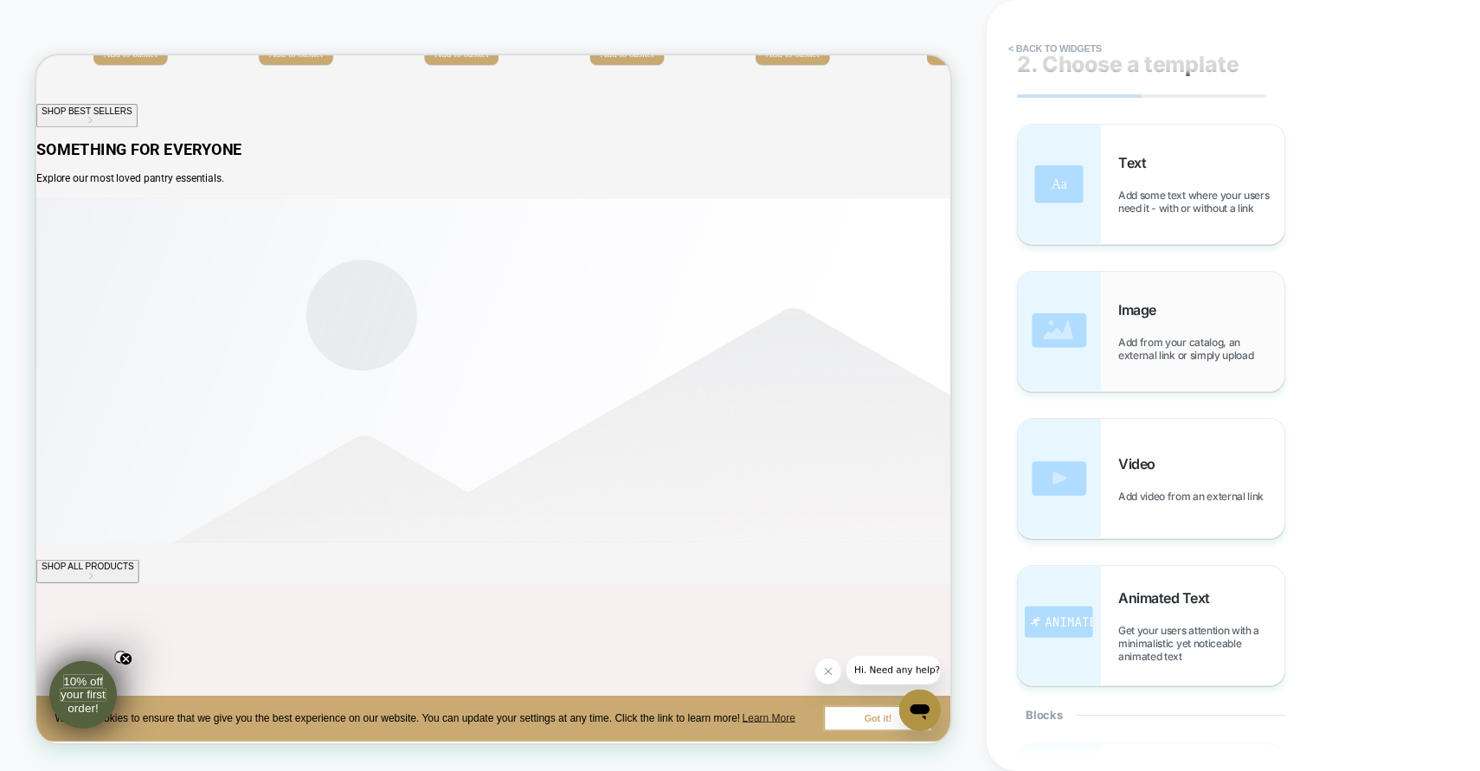
scroll to position [445, 0]
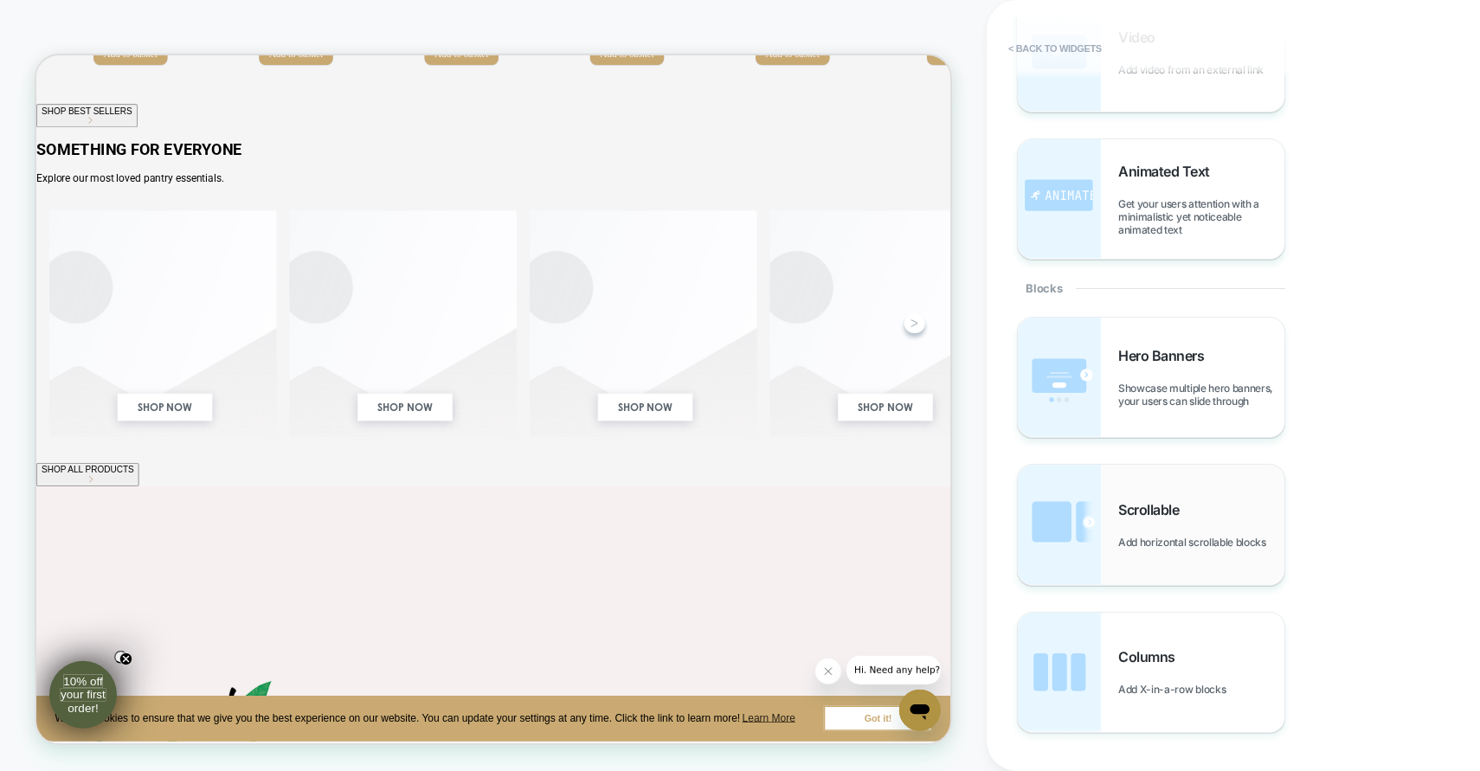
click at [1188, 532] on div "Scrollable Add horizontal scrollable blocks" at bounding box center [1201, 525] width 166 height 48
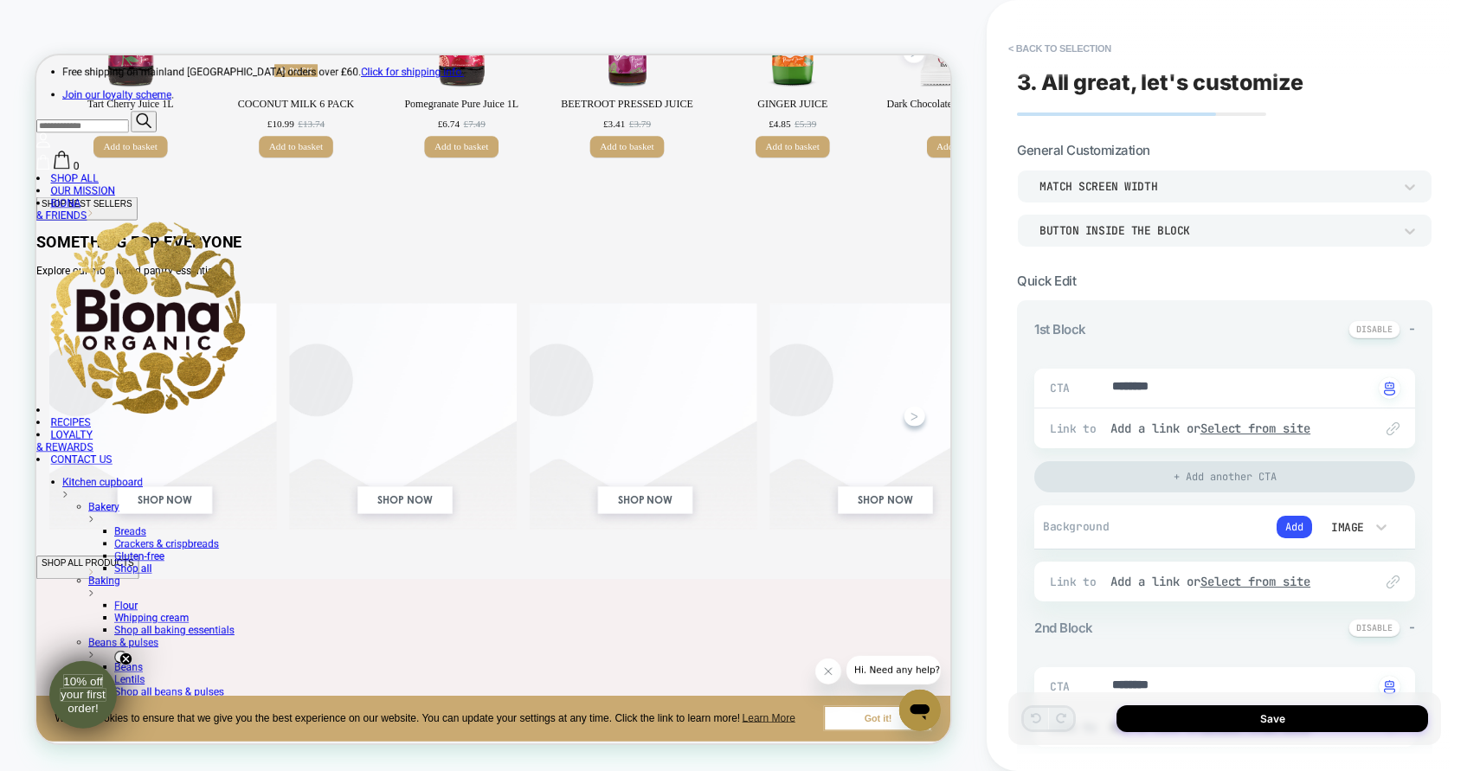
scroll to position [954, 0]
click at [1425, 132] on div "3. All great, let's customize General Customization Match Screen Width Button i…" at bounding box center [1224, 385] width 433 height 737
click at [1299, 526] on button "Add" at bounding box center [1294, 527] width 35 height 23
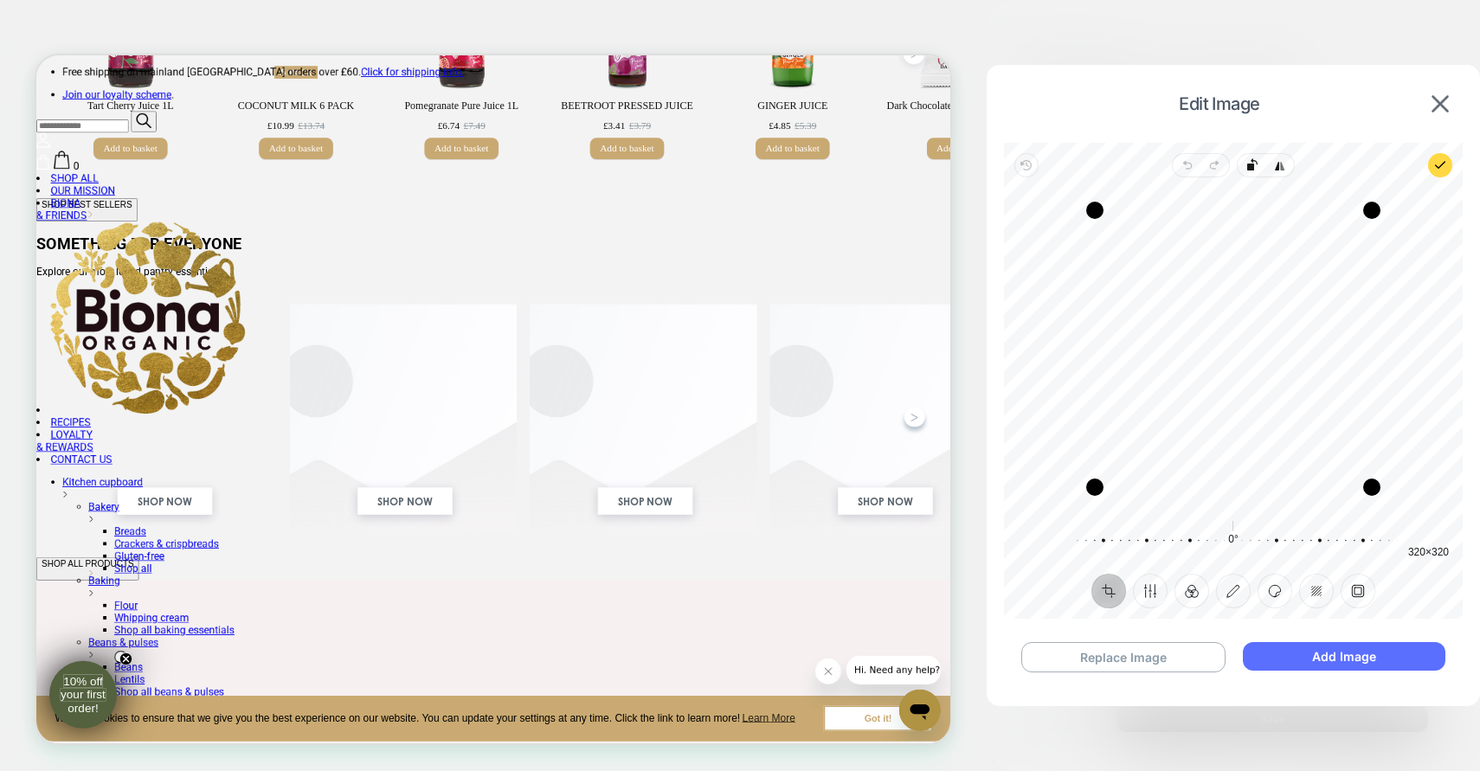
click at [1336, 659] on button "Add Image" at bounding box center [1344, 656] width 203 height 29
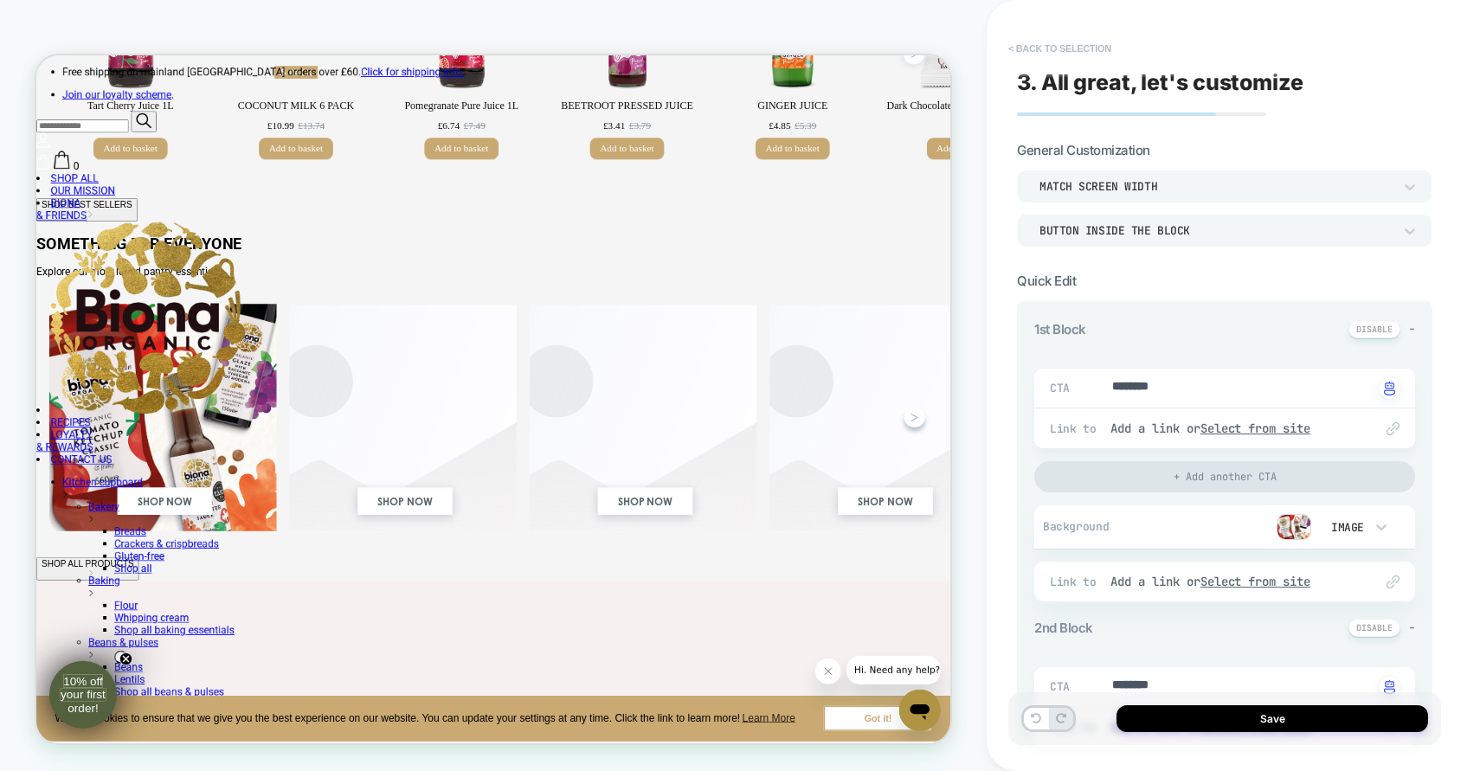
click at [1018, 42] on button "< Back to selection" at bounding box center [1060, 49] width 120 height 28
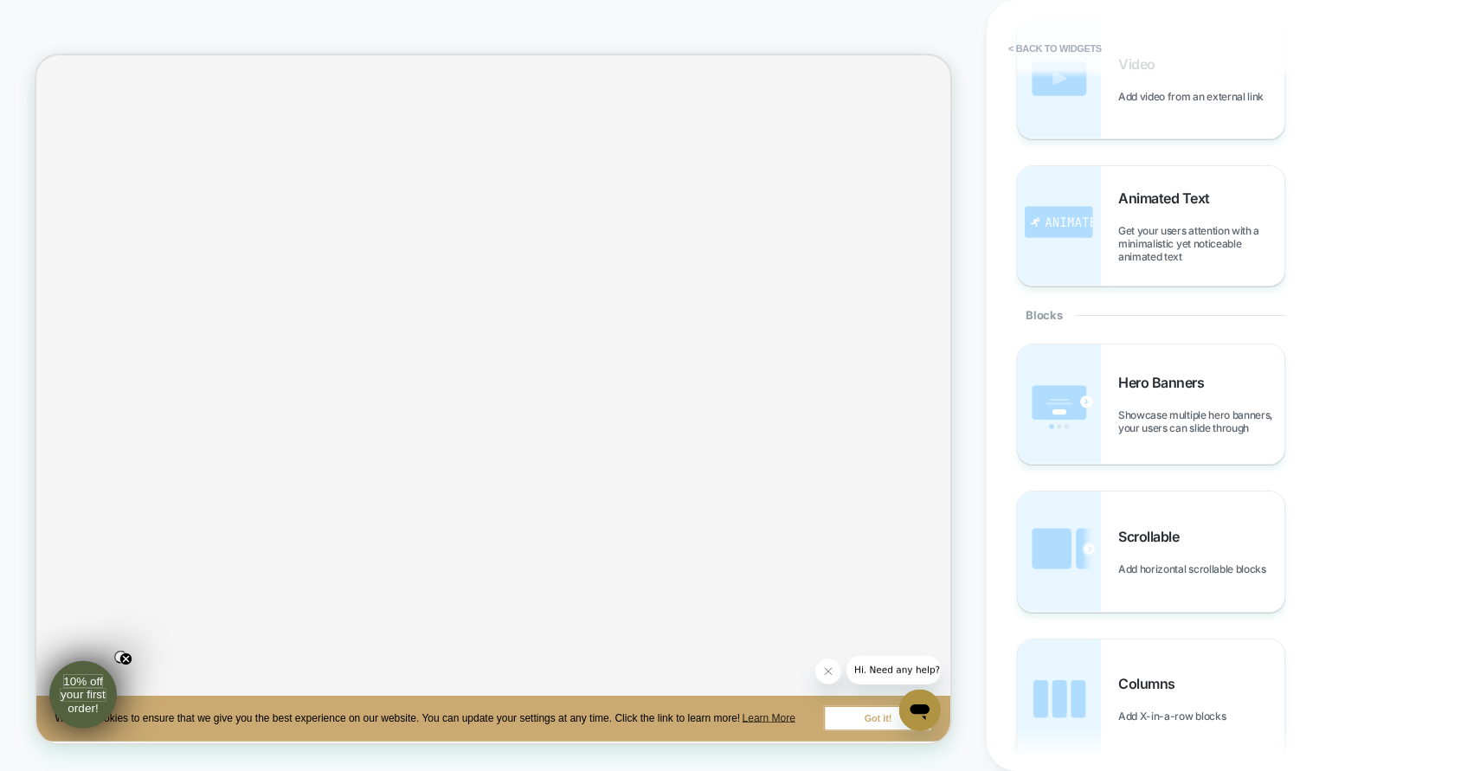
scroll to position [424, 0]
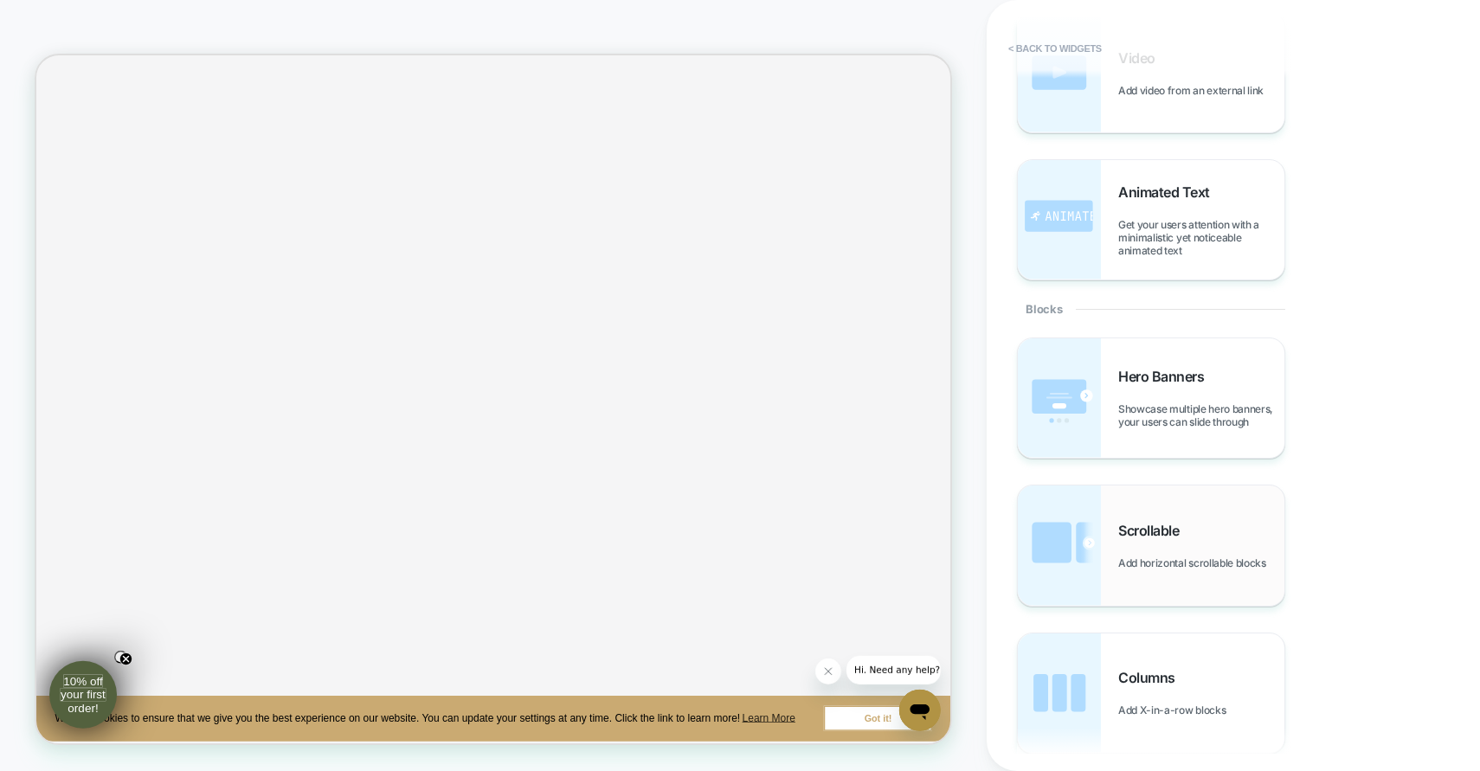
click at [1183, 518] on div "Scrollable Add horizontal scrollable blocks" at bounding box center [1151, 545] width 267 height 119
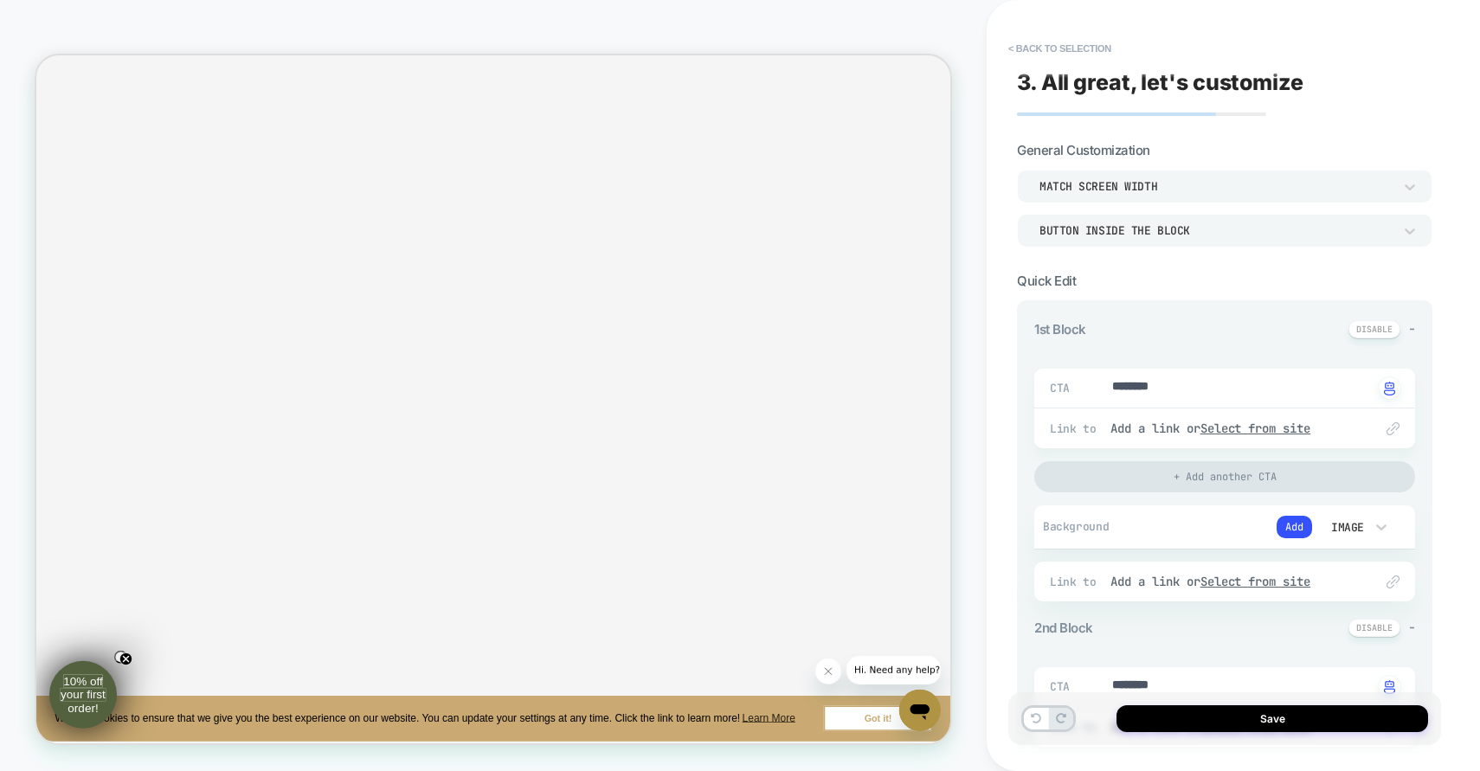
scroll to position [1249, 0]
click at [1293, 529] on button "Add" at bounding box center [1294, 527] width 35 height 23
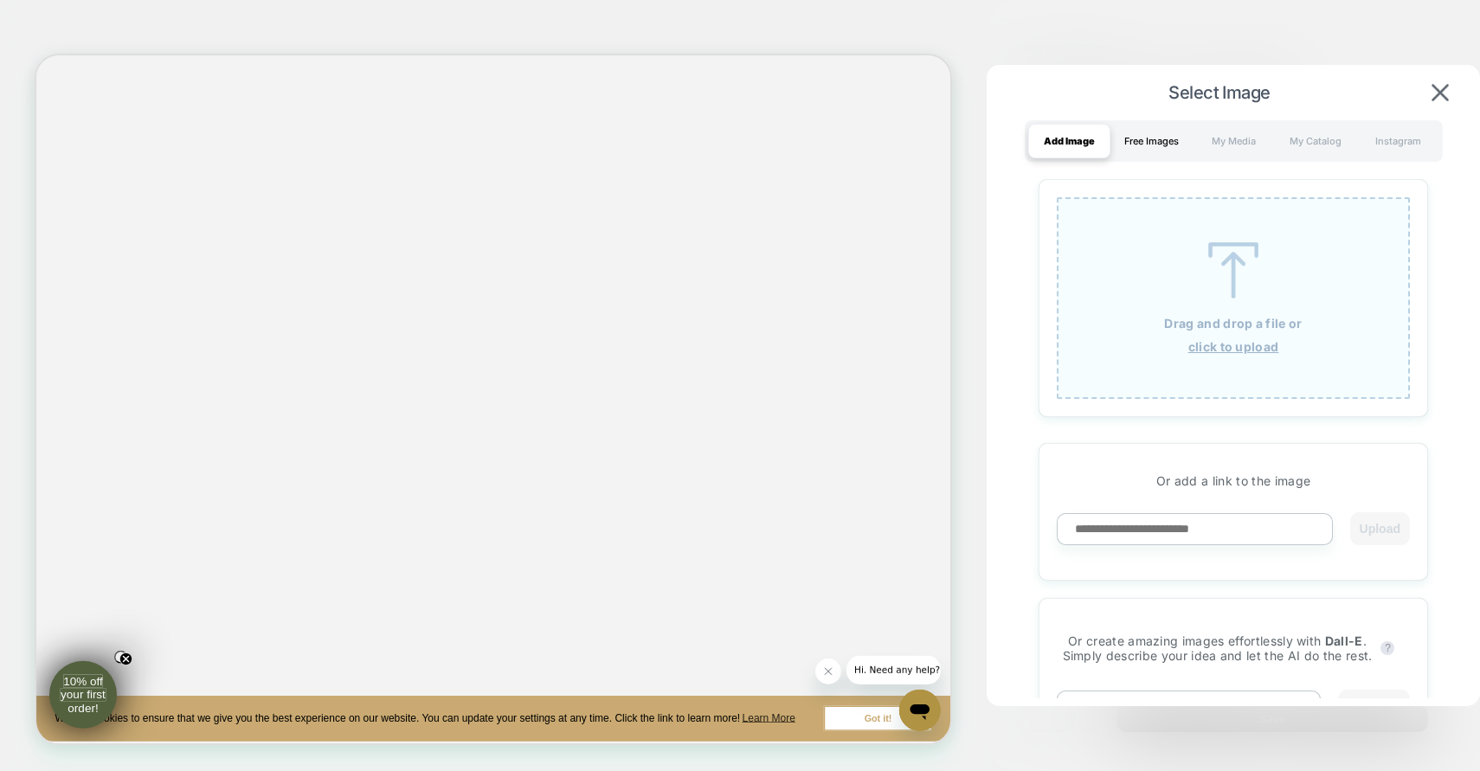
click at [1161, 144] on div "Free Images" at bounding box center [1151, 141] width 82 height 35
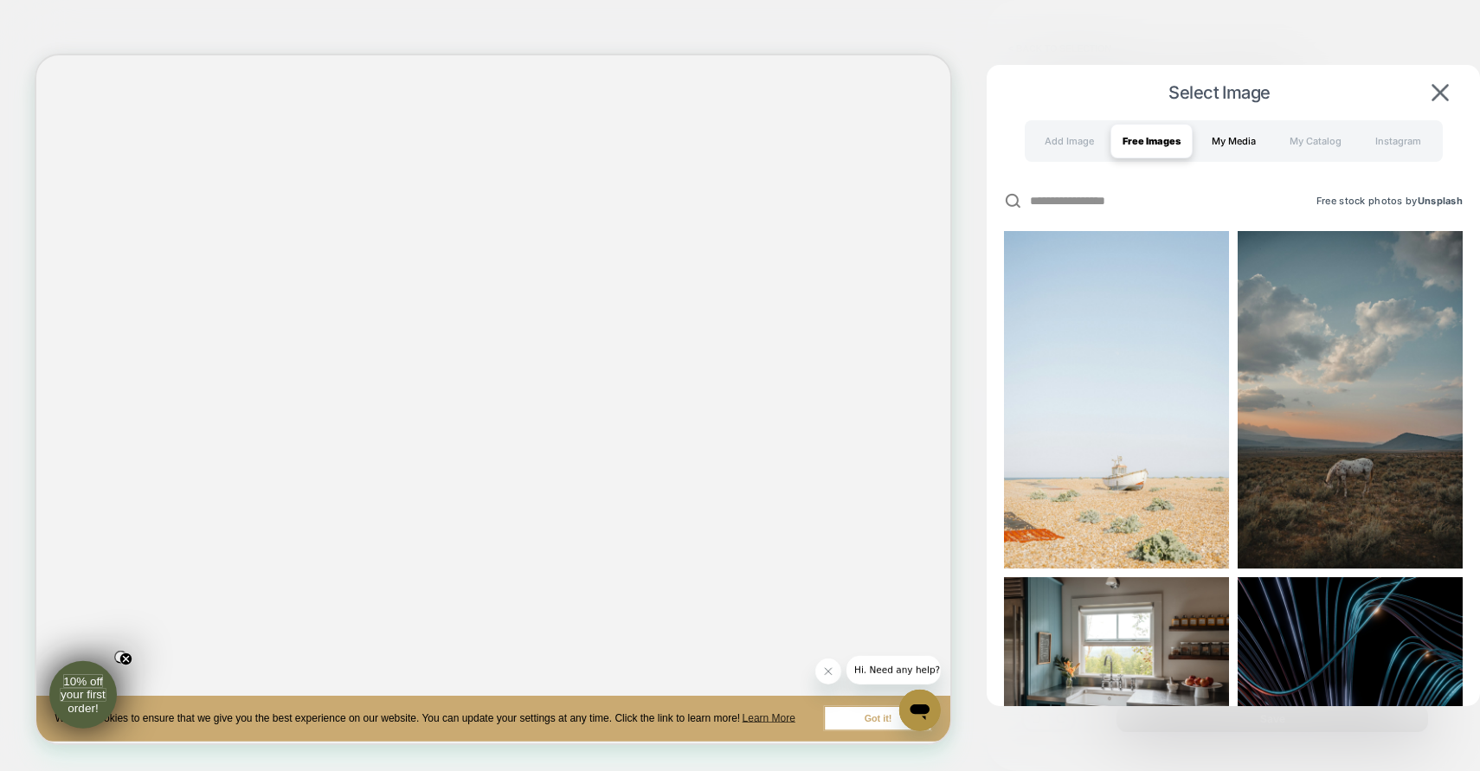
click at [1226, 147] on div "My Media" at bounding box center [1234, 141] width 82 height 35
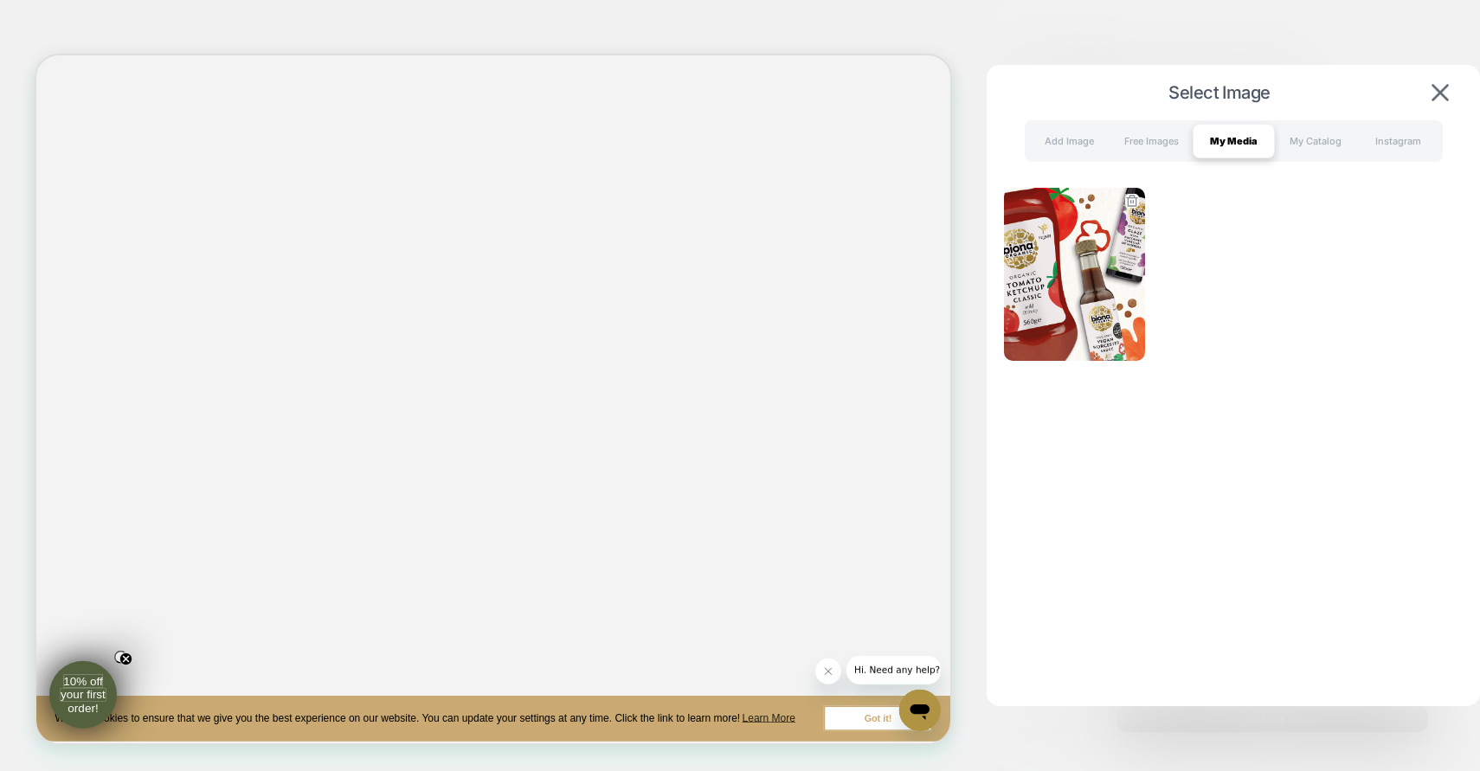
click at [1085, 287] on img at bounding box center [1074, 274] width 141 height 173
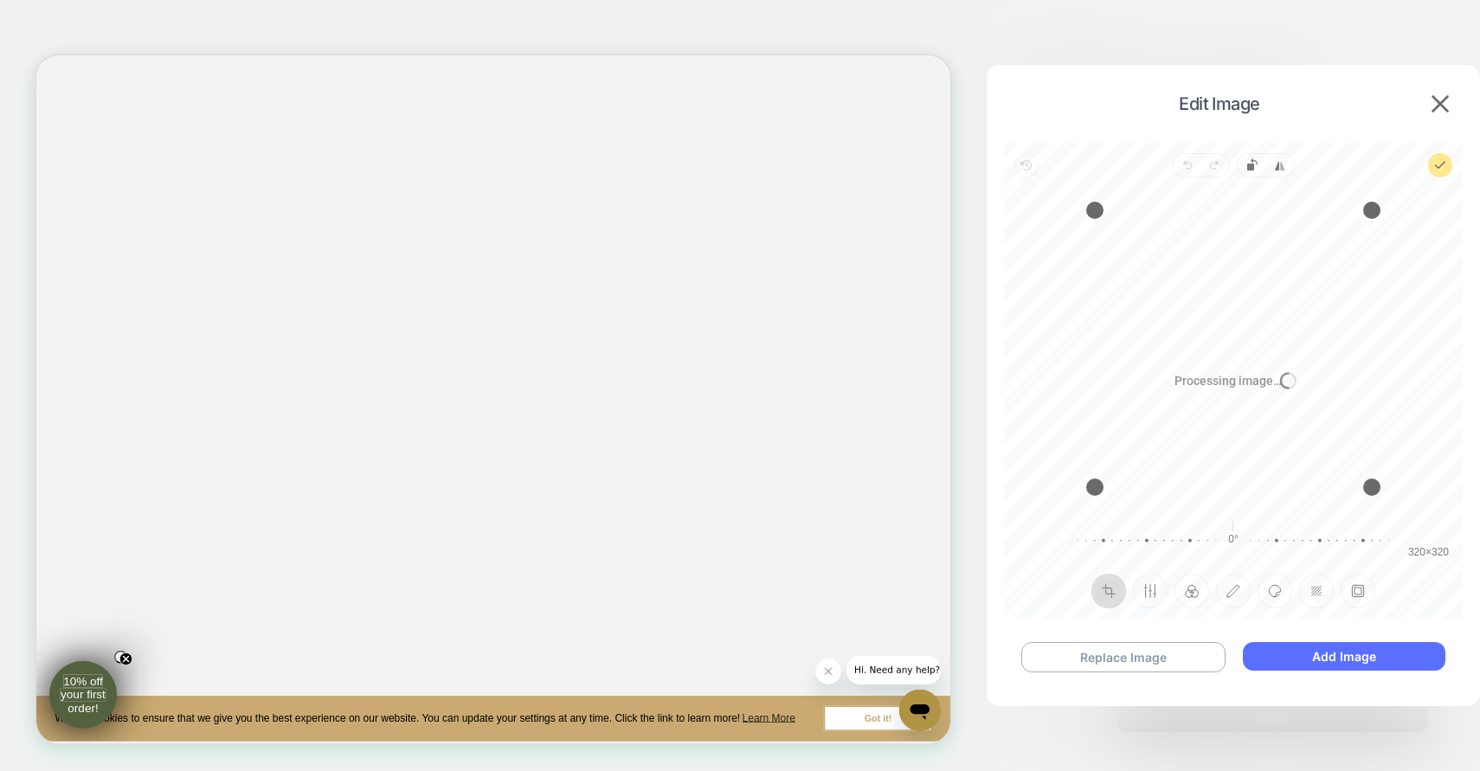
click at [1334, 653] on button "Add Image" at bounding box center [1344, 656] width 203 height 29
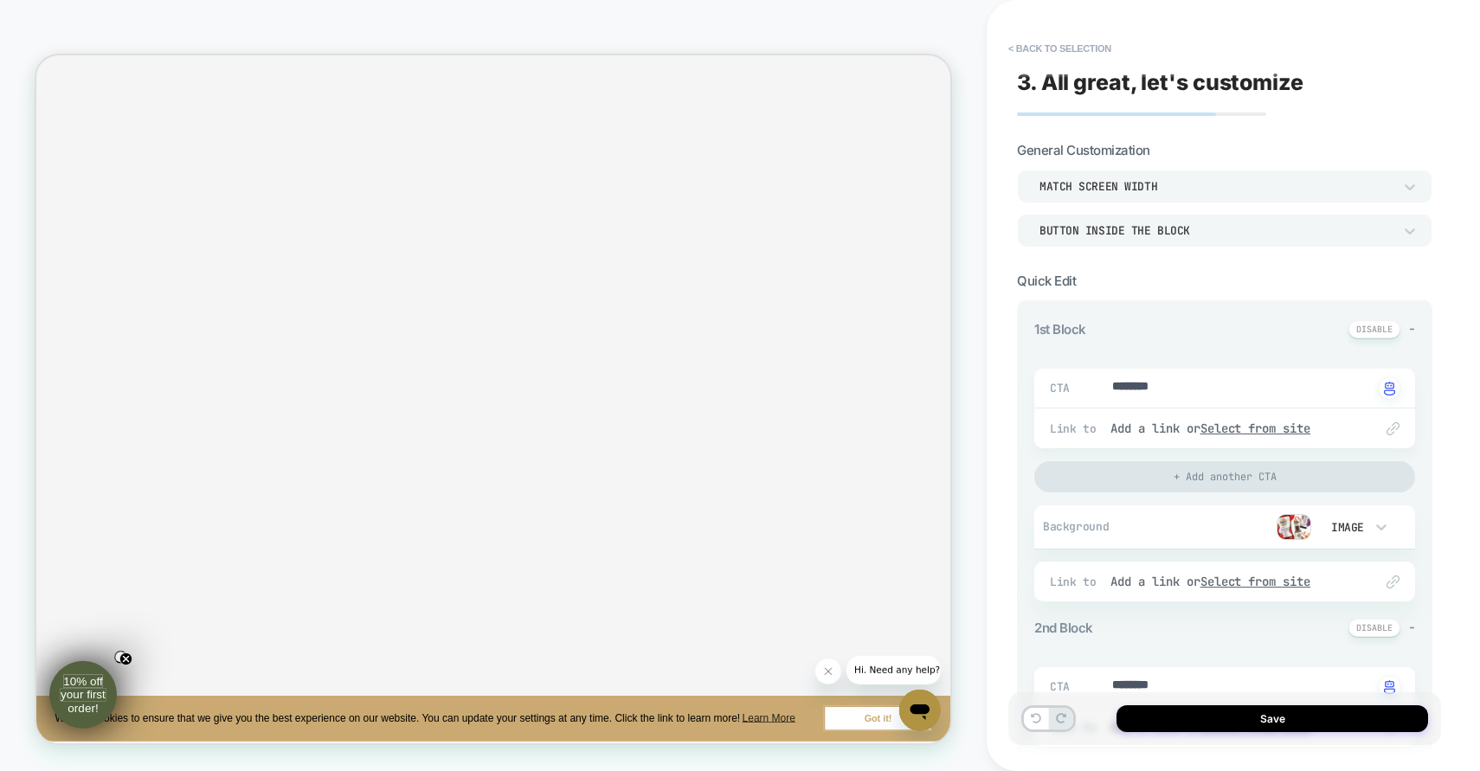
scroll to position [354, 0]
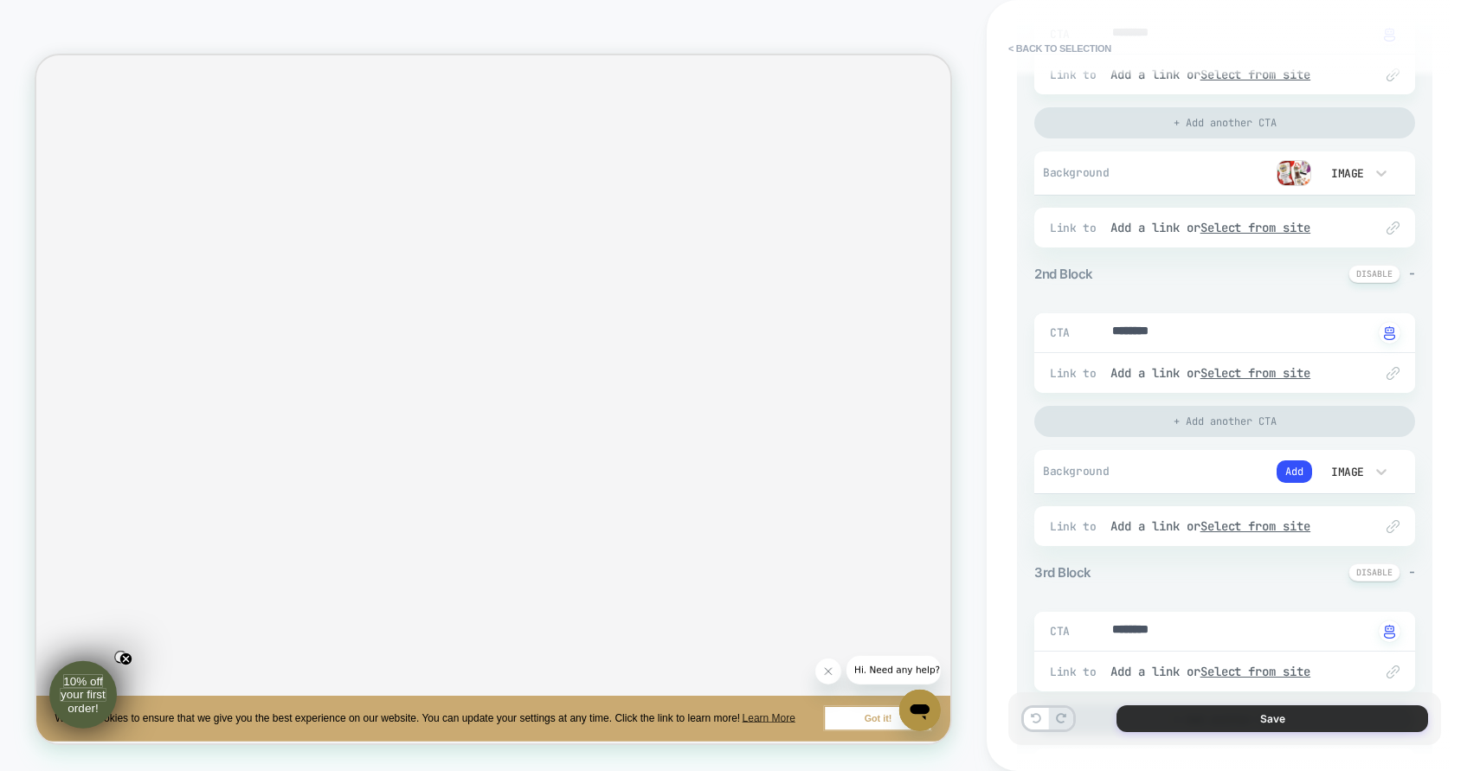
click at [1260, 724] on button "Save" at bounding box center [1272, 718] width 312 height 27
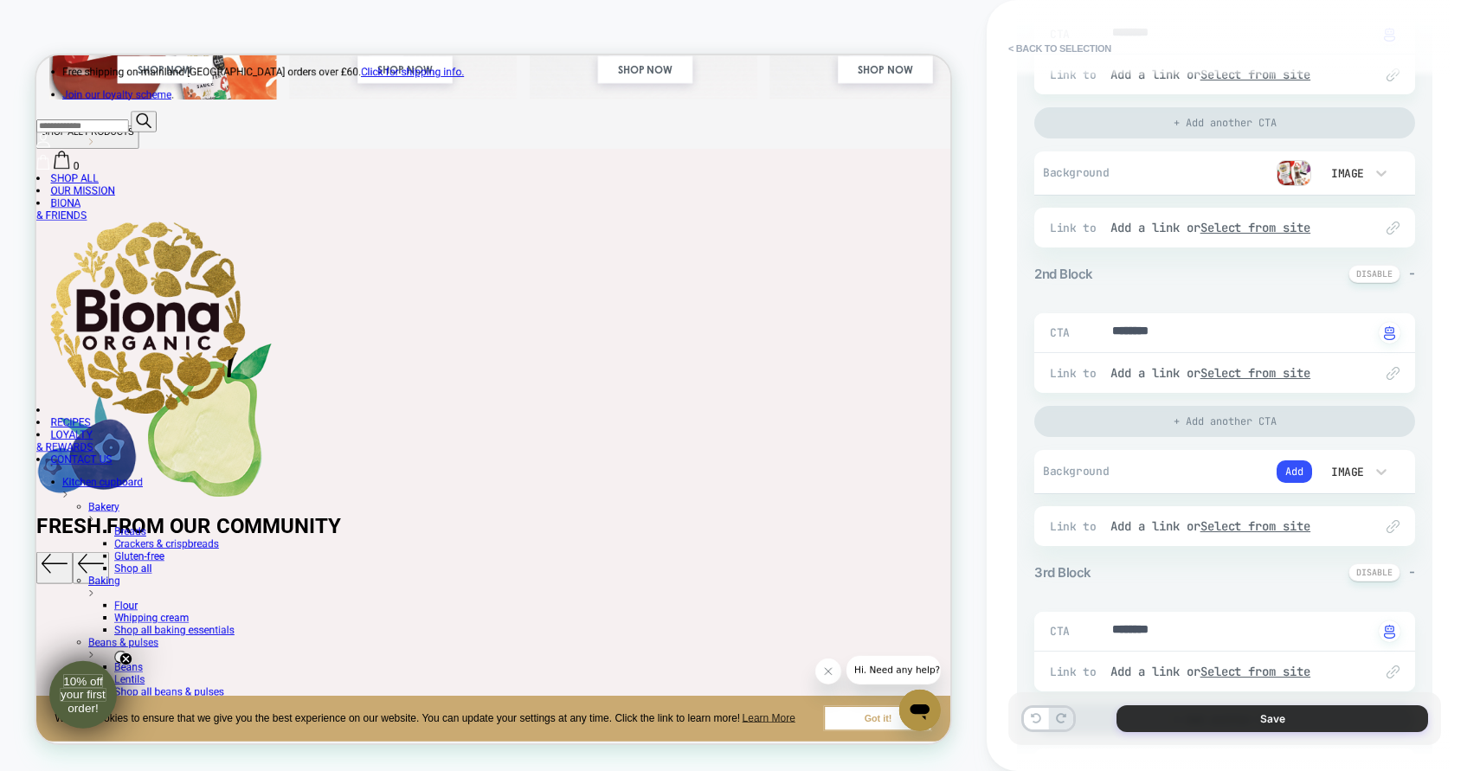
type textarea "*"
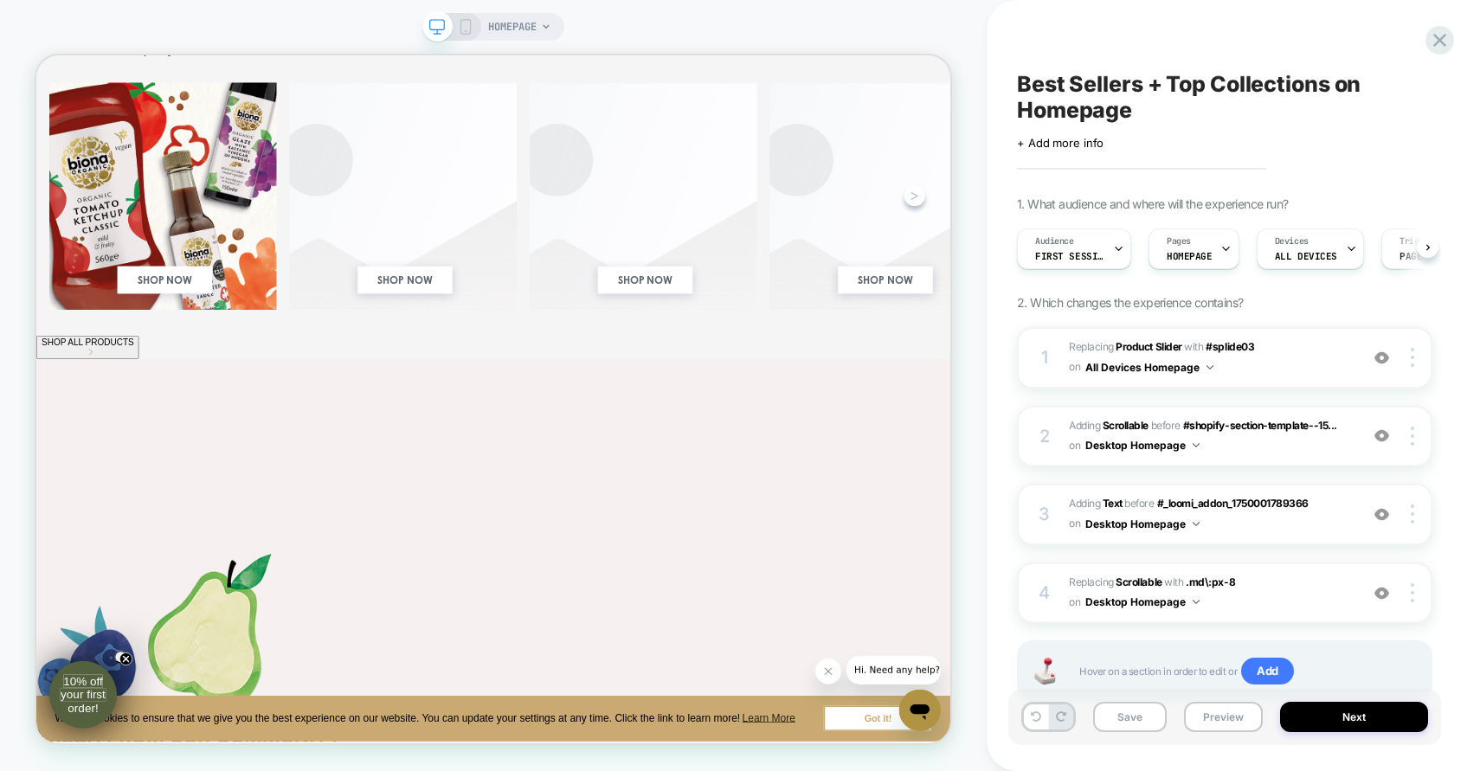
scroll to position [0, 1]
click at [1438, 34] on icon at bounding box center [1439, 40] width 23 height 23
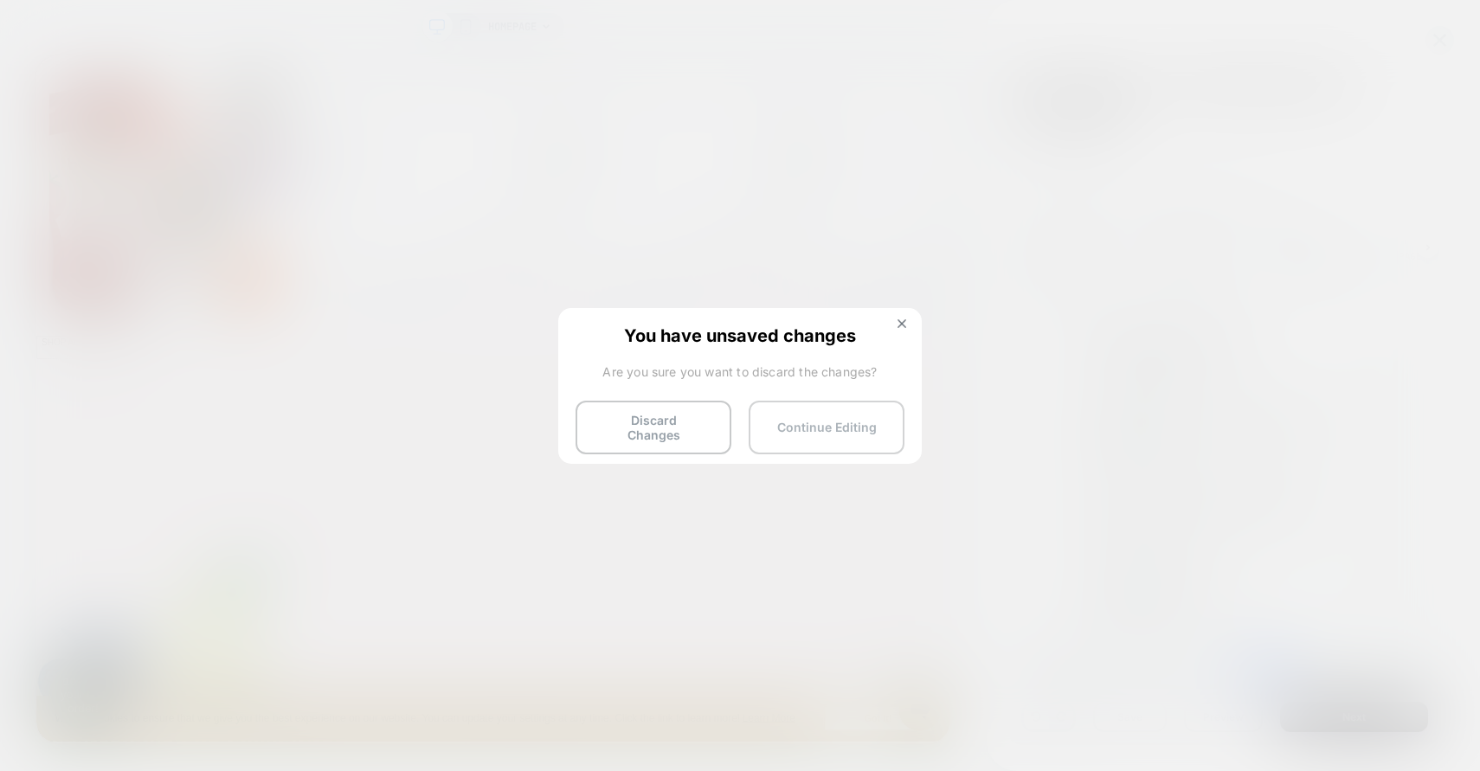
click at [782, 421] on button "Continue Editing" at bounding box center [827, 428] width 156 height 54
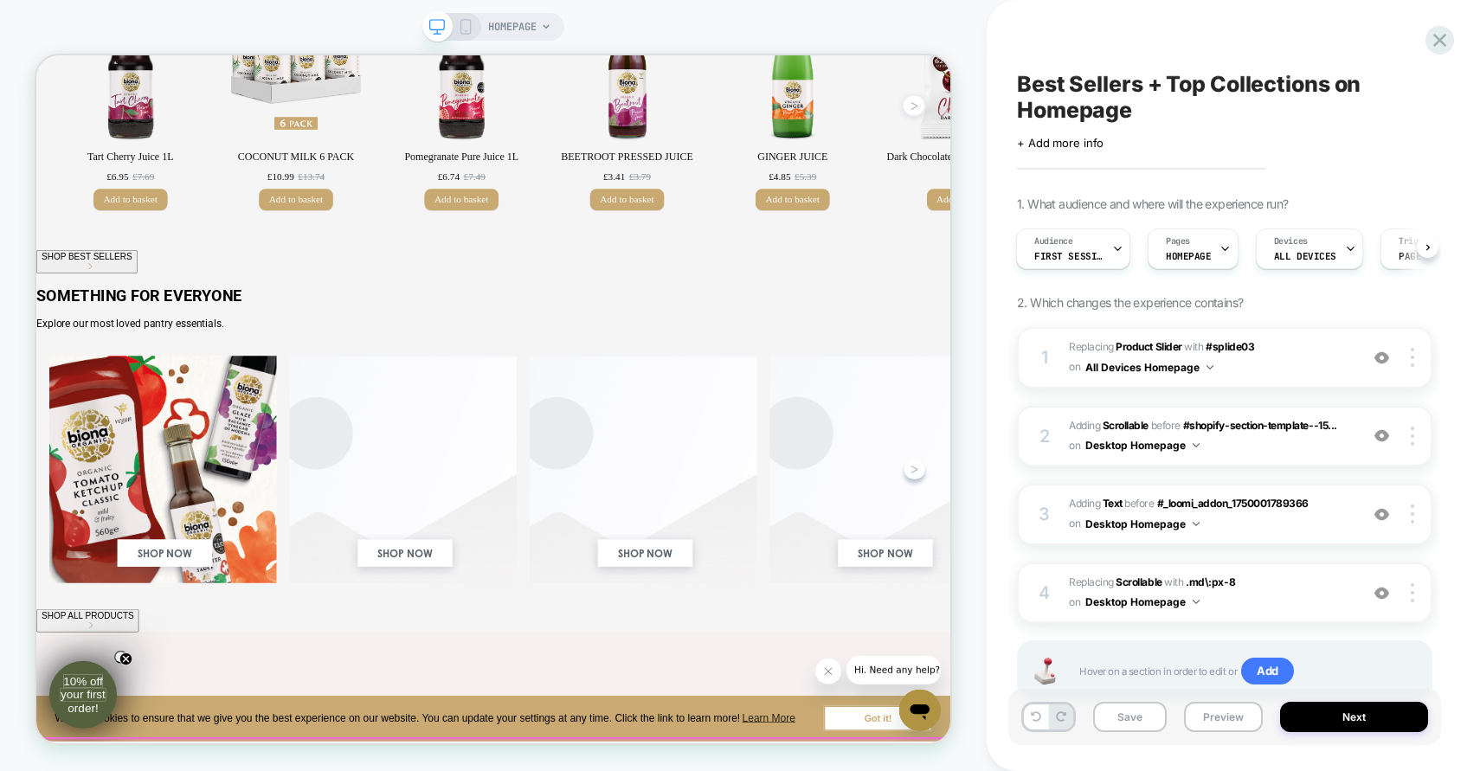
scroll to position [916, 0]
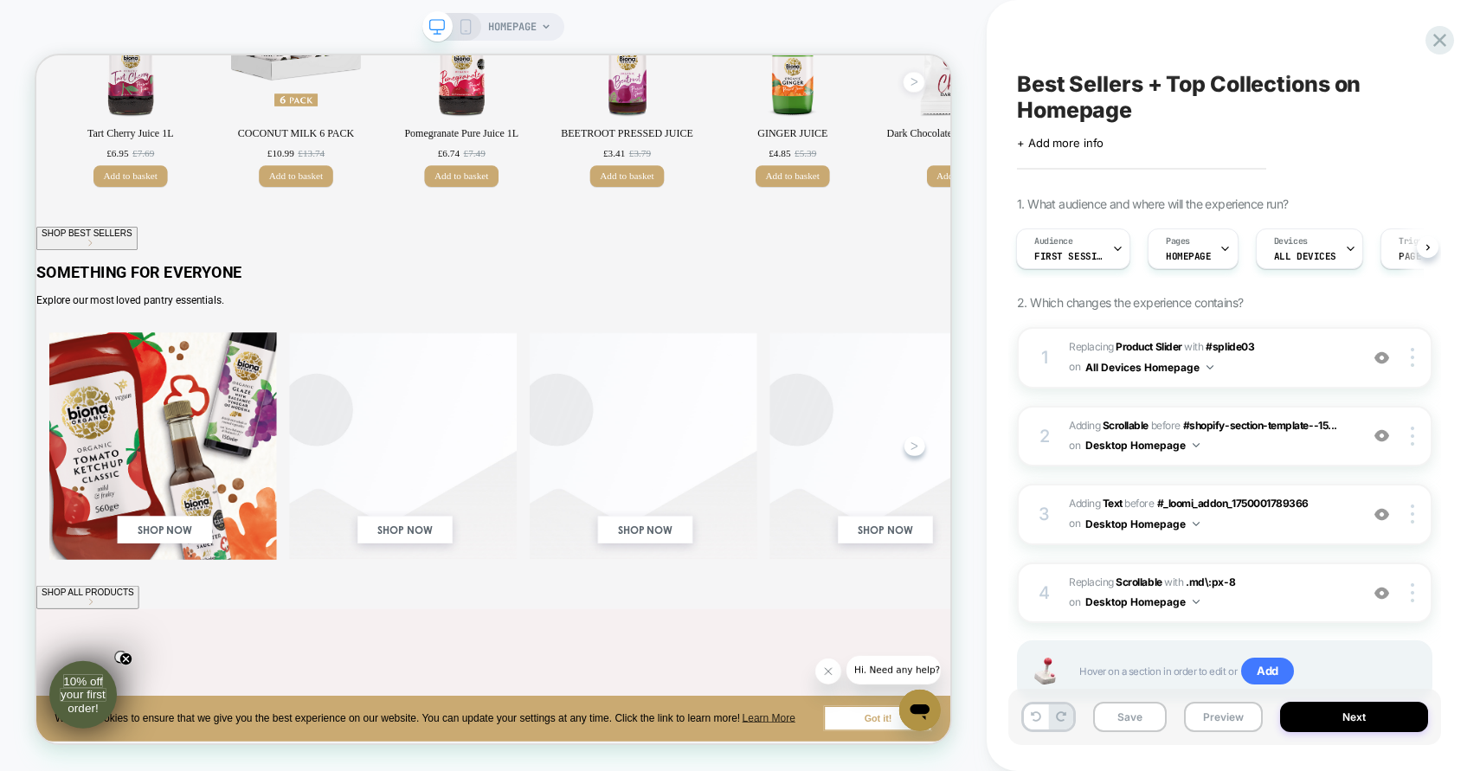
click at [460, 24] on icon at bounding box center [466, 27] width 16 height 16
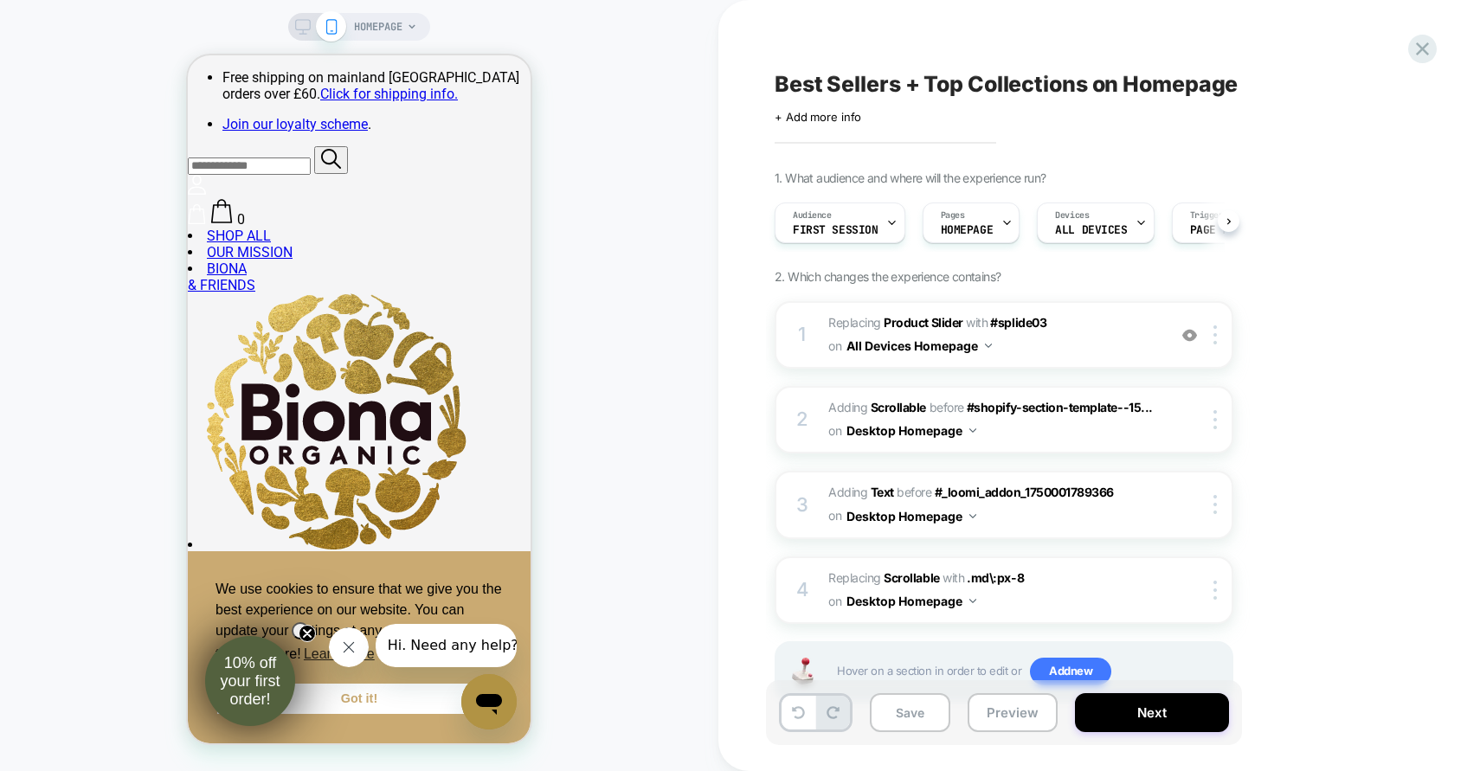
click at [308, 22] on icon at bounding box center [303, 27] width 16 height 16
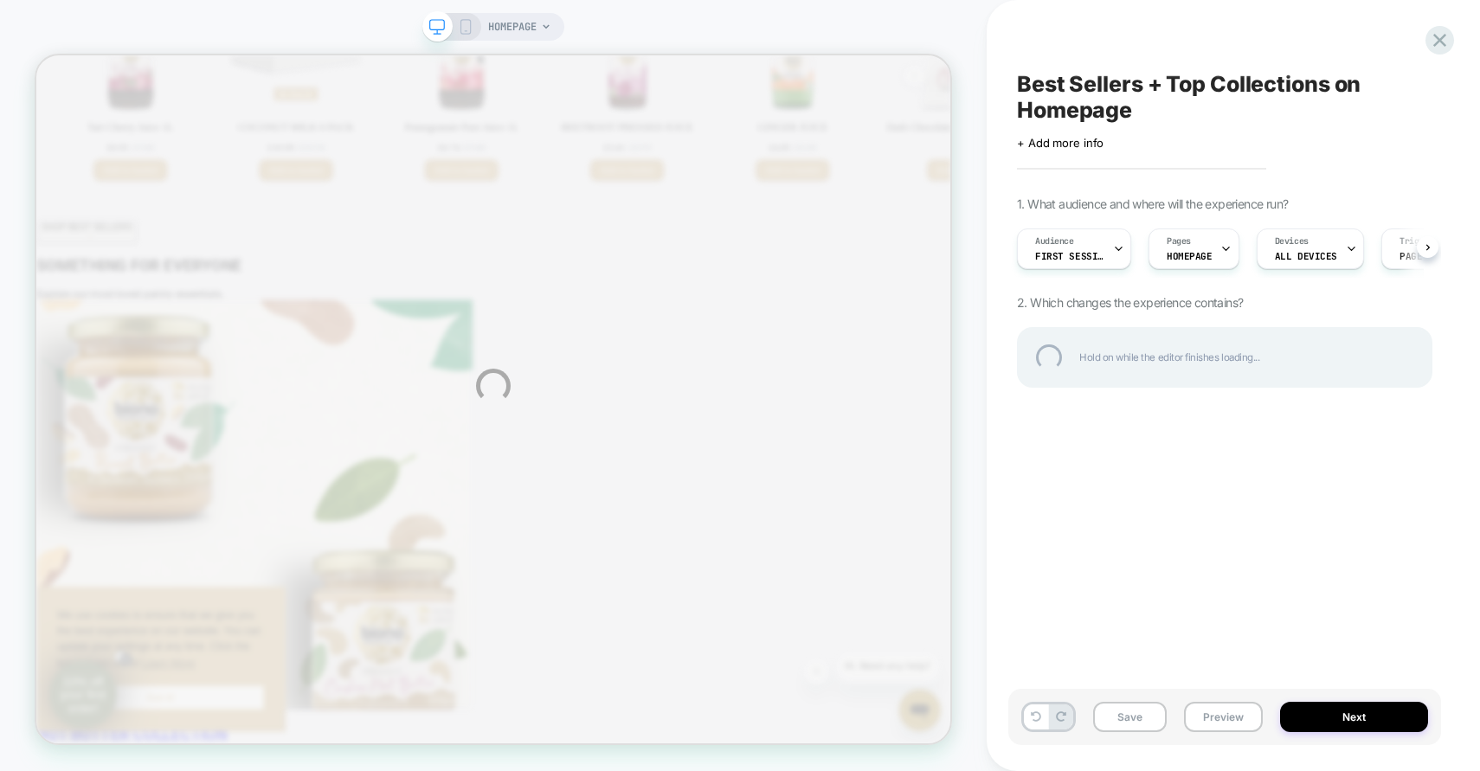
scroll to position [0, 1]
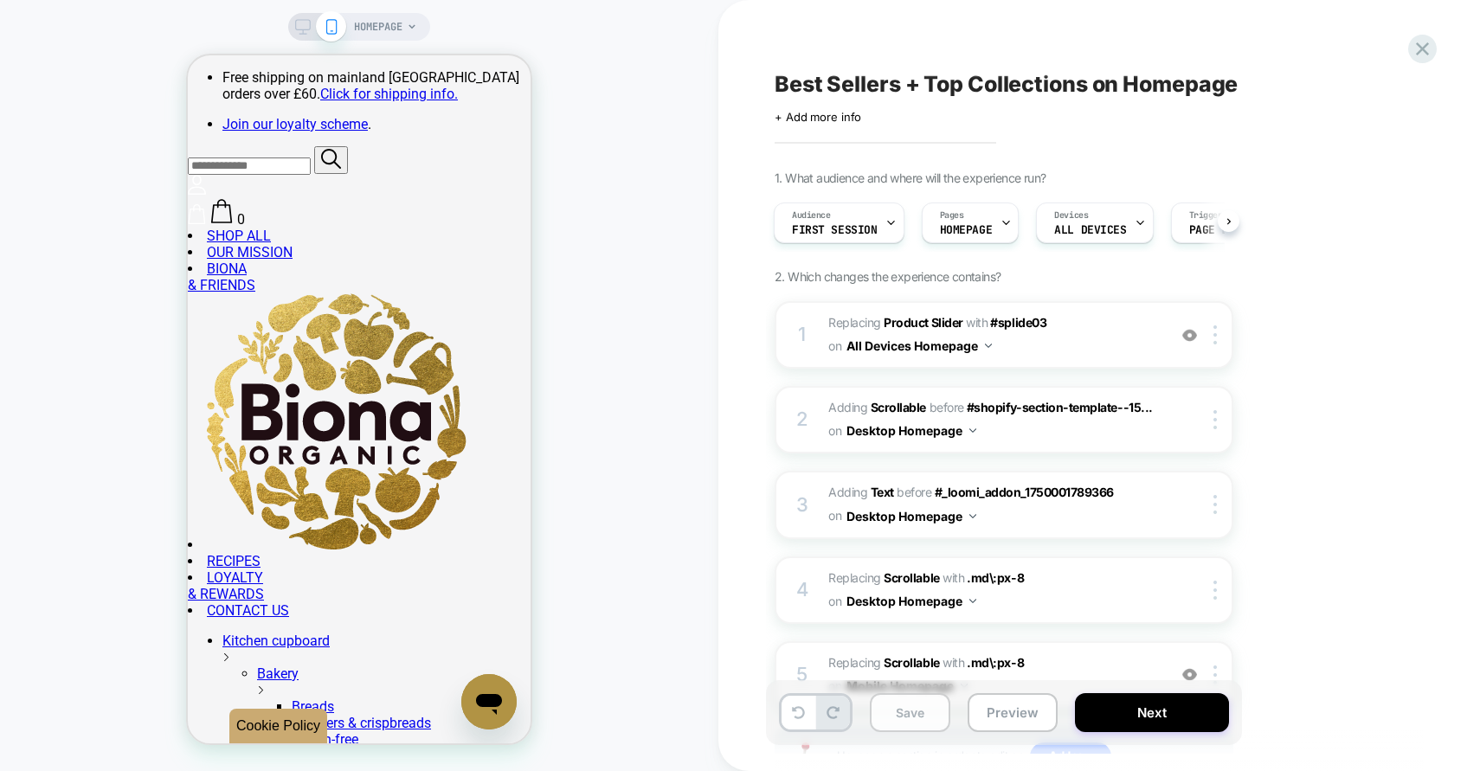
click at [915, 698] on button "Save" at bounding box center [910, 712] width 80 height 39
click at [1411, 50] on icon at bounding box center [1422, 48] width 23 height 23
